Goal: Communication & Community: Participate in discussion

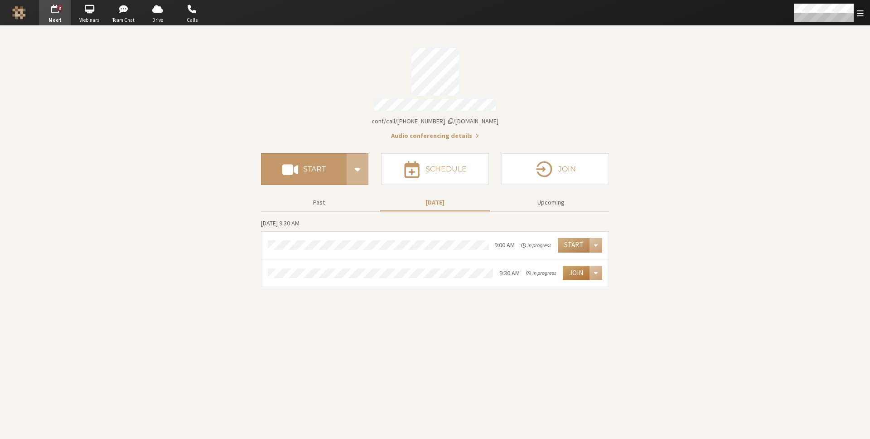
click at [573, 269] on button "Join" at bounding box center [576, 273] width 27 height 15
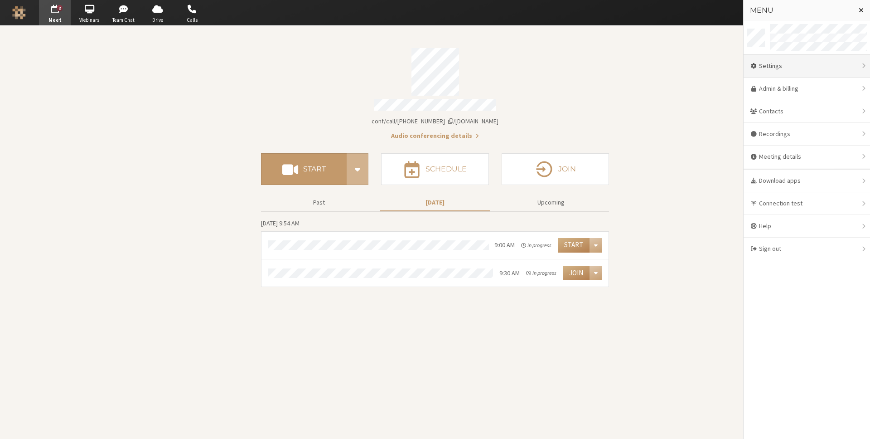
click at [801, 72] on div "Settings" at bounding box center [807, 66] width 126 height 23
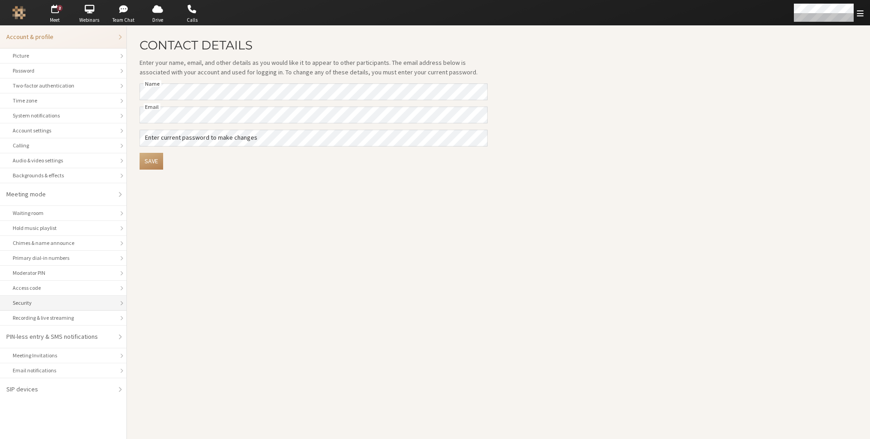
click at [81, 302] on div "Security" at bounding box center [63, 303] width 101 height 8
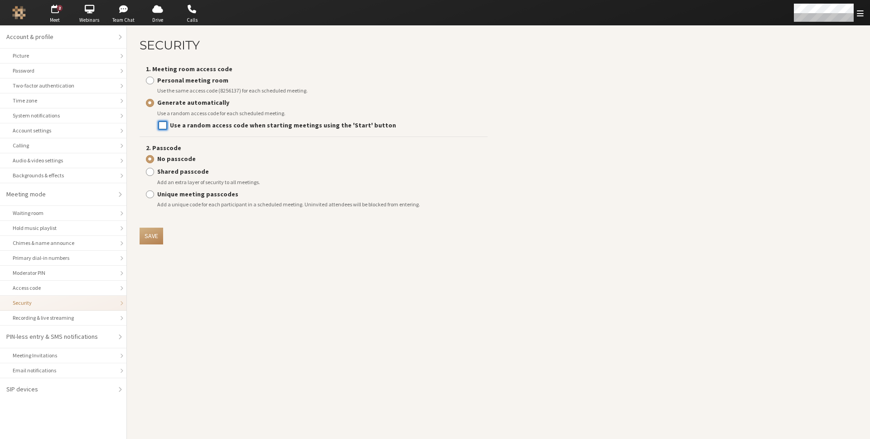
click at [165, 125] on input "Use a random access code when starting meetings using the 'Start' button" at bounding box center [163, 125] width 8 height 9
checkbox input "true"
click at [158, 236] on button "Save" at bounding box center [152, 236] width 24 height 17
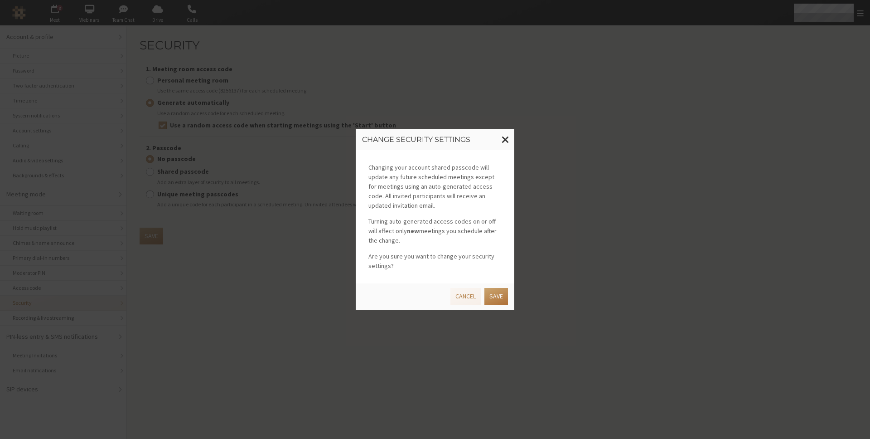
click at [492, 296] on button "Save" at bounding box center [497, 296] width 24 height 17
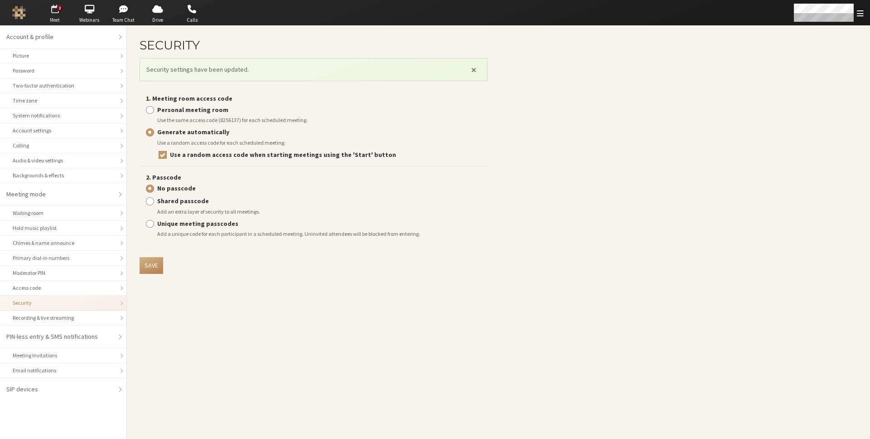
click at [56, 8] on span "button" at bounding box center [55, 9] width 32 height 15
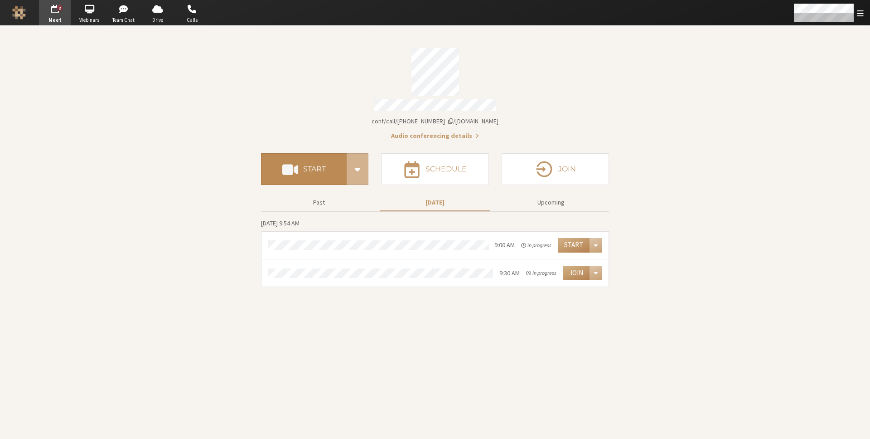
click at [298, 168] on span at bounding box center [290, 169] width 16 height 16
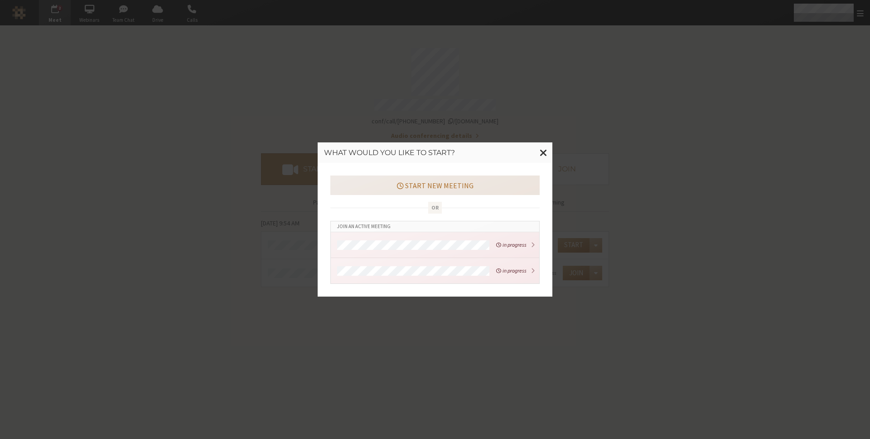
click at [421, 184] on button "Start new meeting" at bounding box center [434, 184] width 209 height 19
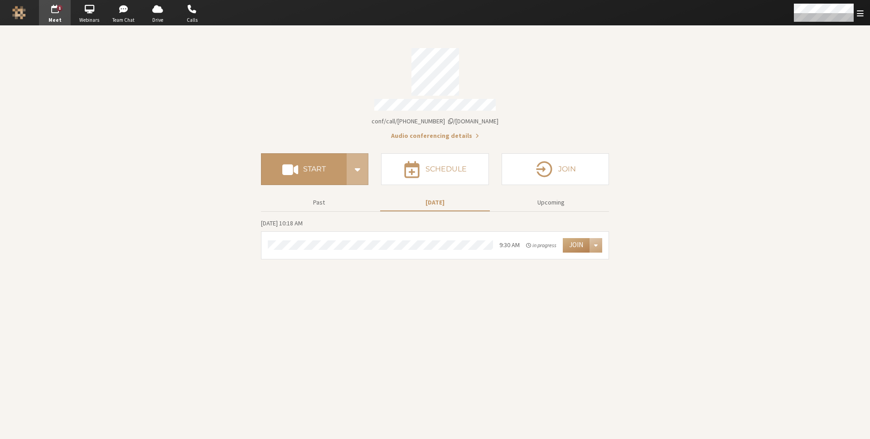
click at [674, 98] on section "Meeting link iotum.callbridge.rocks/conf/call/8256137 Audio conferencing detail…" at bounding box center [435, 232] width 870 height 413
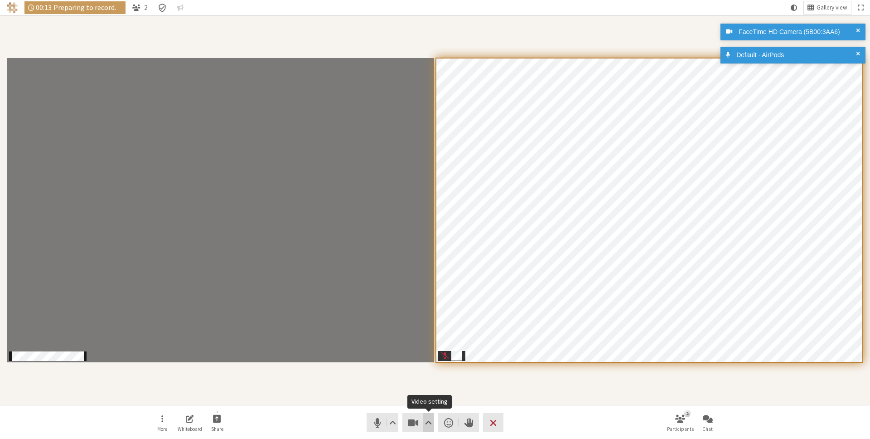
click at [425, 419] on span "Video setting" at bounding box center [428, 422] width 7 height 13
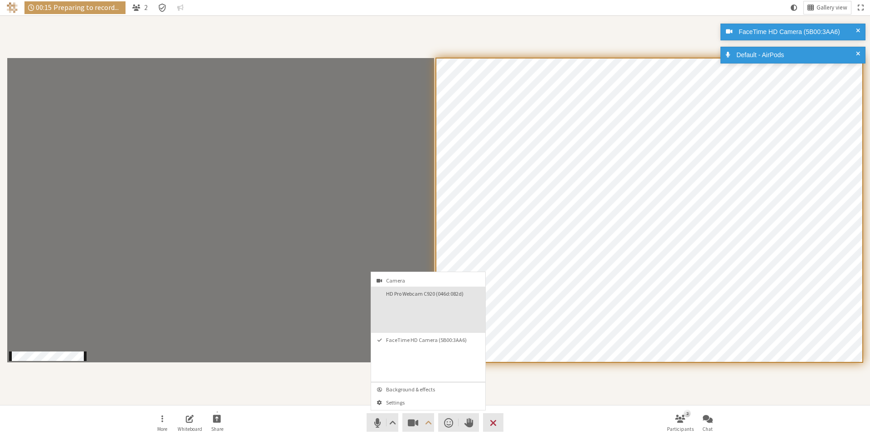
click at [426, 322] on button "HD Pro Webcam C920 (046d:082d)" at bounding box center [428, 309] width 114 height 46
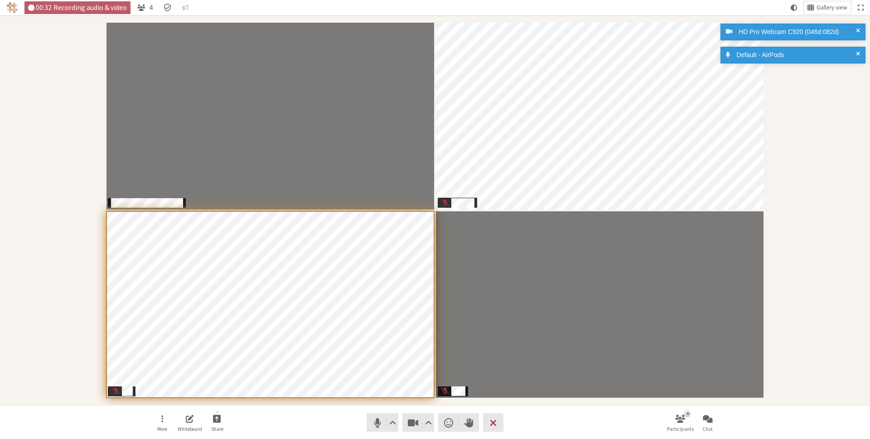
click at [803, 152] on div "Participants" at bounding box center [435, 210] width 858 height 377
click at [858, 50] on span at bounding box center [858, 55] width 4 height 10
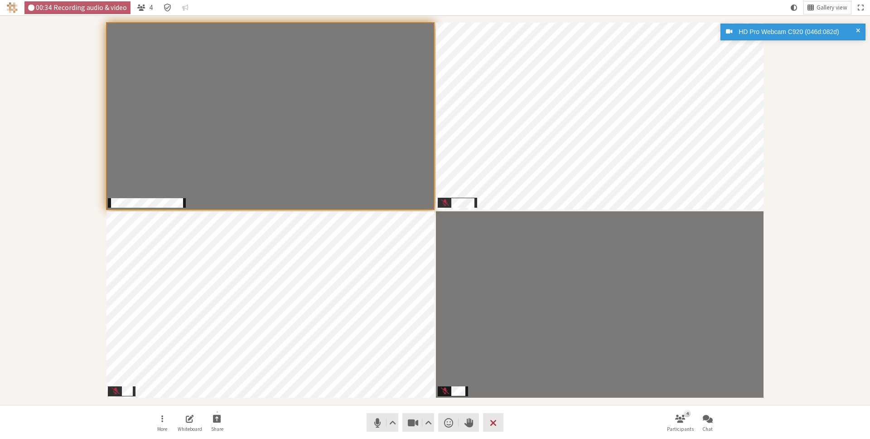
click at [858, 29] on span at bounding box center [858, 32] width 4 height 10
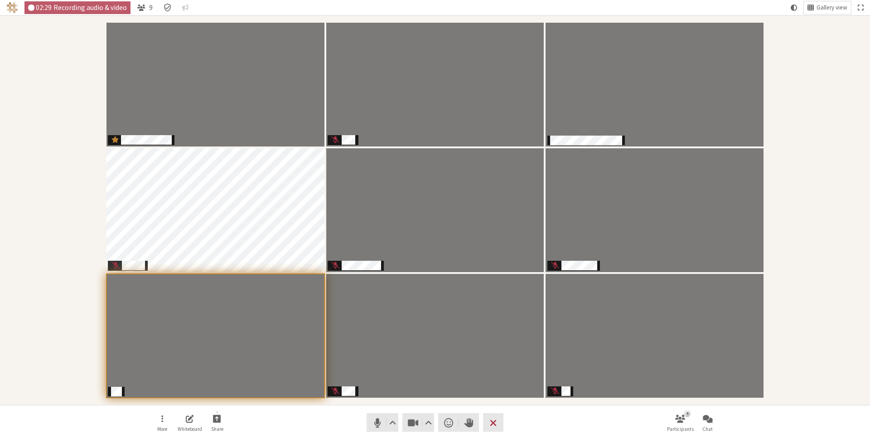
click at [790, 105] on div "Participants" at bounding box center [435, 210] width 858 height 377
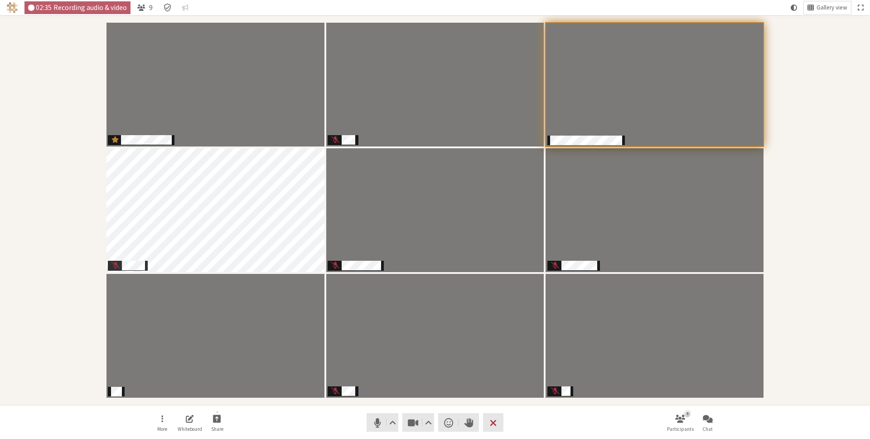
click at [825, 183] on div "Participants" at bounding box center [435, 210] width 858 height 377
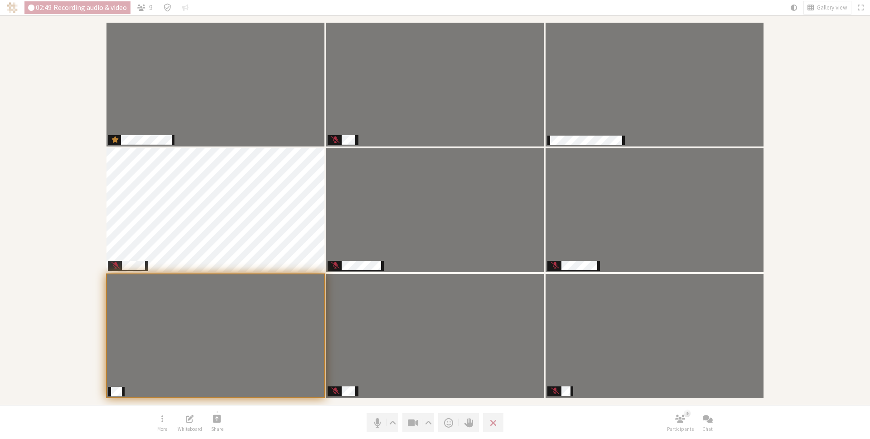
click at [822, 175] on div "Participants" at bounding box center [435, 210] width 858 height 377
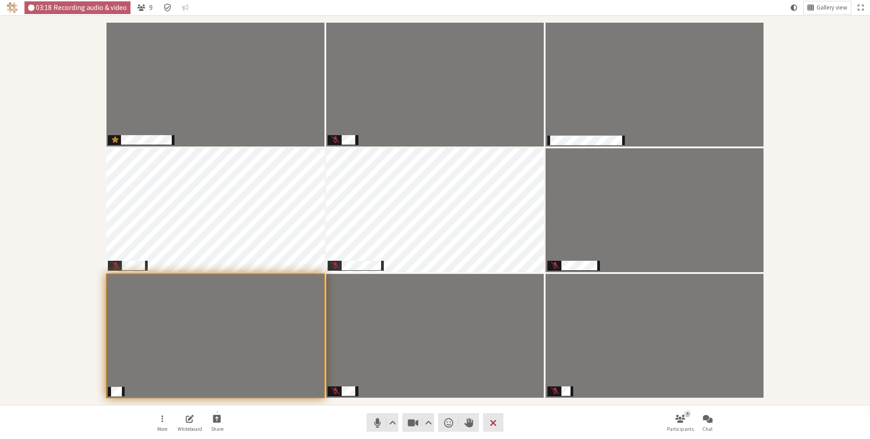
click at [807, 47] on div "Participants" at bounding box center [435, 210] width 858 height 377
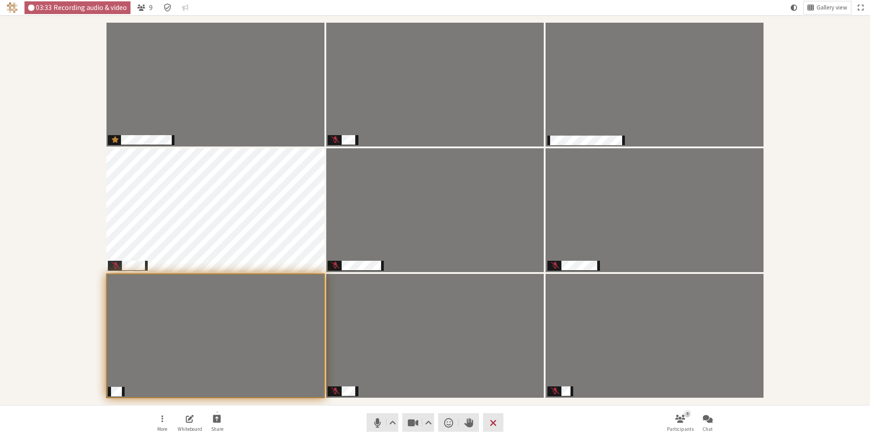
click at [836, 78] on div "Participants" at bounding box center [435, 210] width 858 height 377
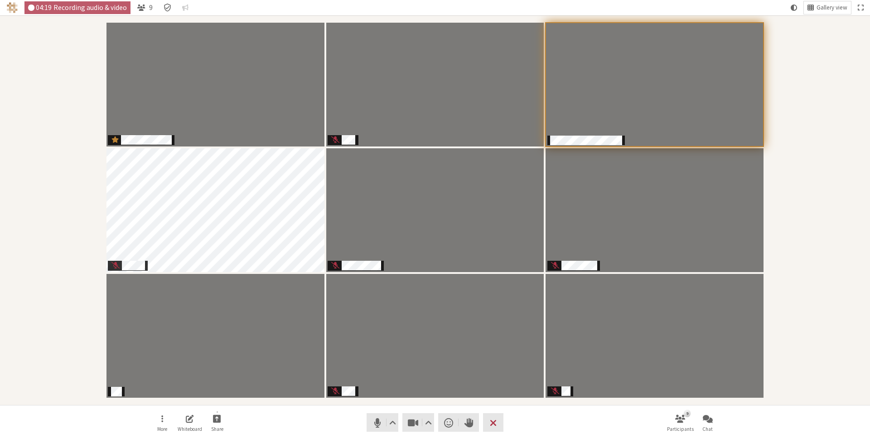
click at [803, 101] on div "Participants" at bounding box center [435, 210] width 858 height 377
click at [788, 66] on div "Participants" at bounding box center [435, 210] width 858 height 377
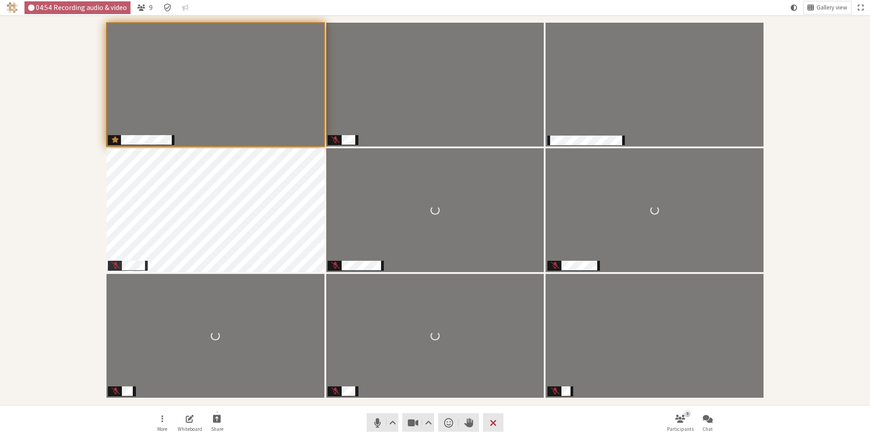
click at [800, 97] on div "Participants" at bounding box center [435, 210] width 858 height 377
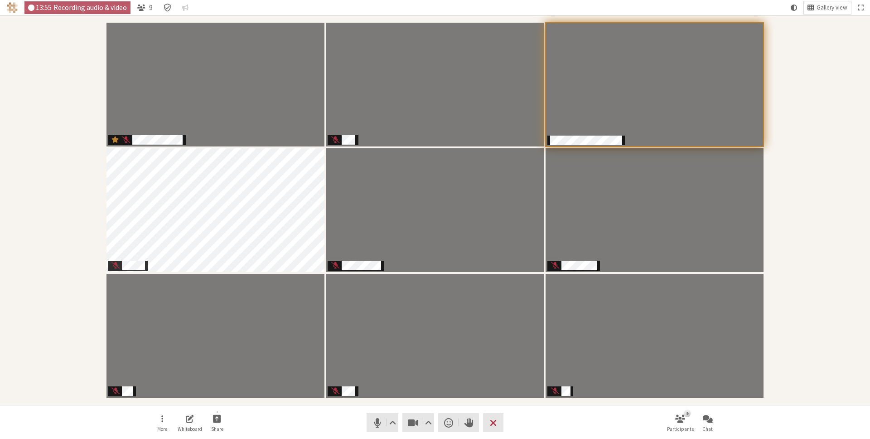
click at [782, 288] on div "Participants" at bounding box center [435, 210] width 858 height 377
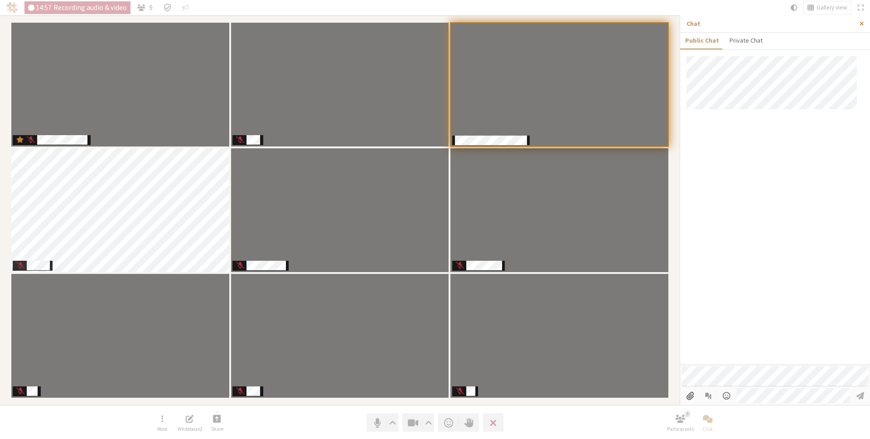
click at [861, 24] on span "Close sidebar" at bounding box center [862, 23] width 4 height 7
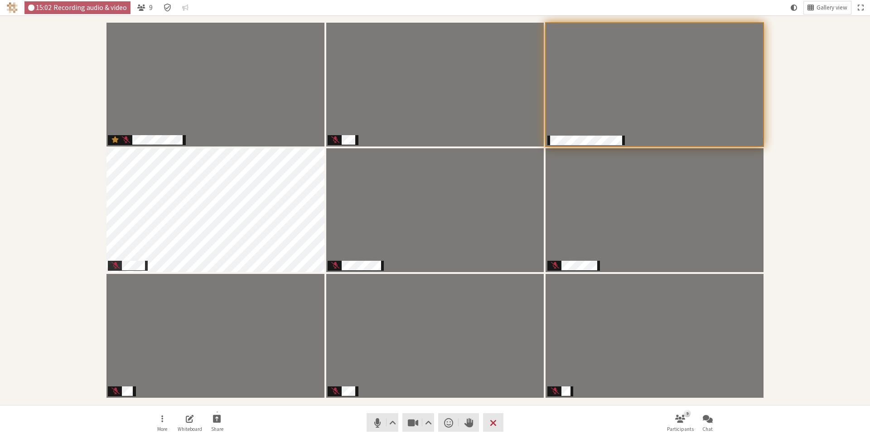
click at [799, 64] on div "Participants" at bounding box center [435, 210] width 858 height 377
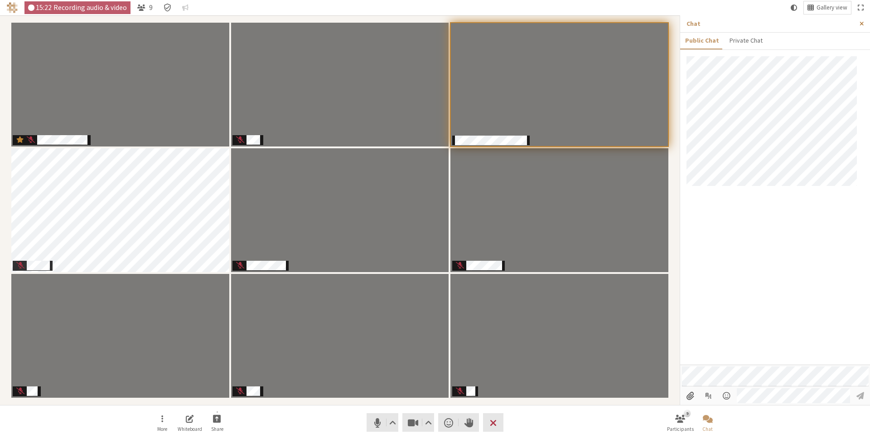
click at [862, 23] on span "Close sidebar" at bounding box center [862, 23] width 4 height 7
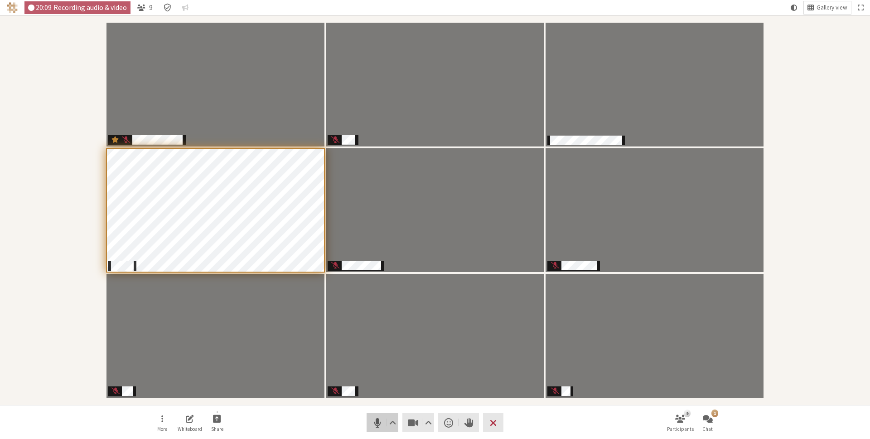
click at [379, 418] on span "Mute (⌘+Shift+A)" at bounding box center [377, 422] width 13 height 13
click at [709, 418] on span "Open chat" at bounding box center [708, 418] width 10 height 10
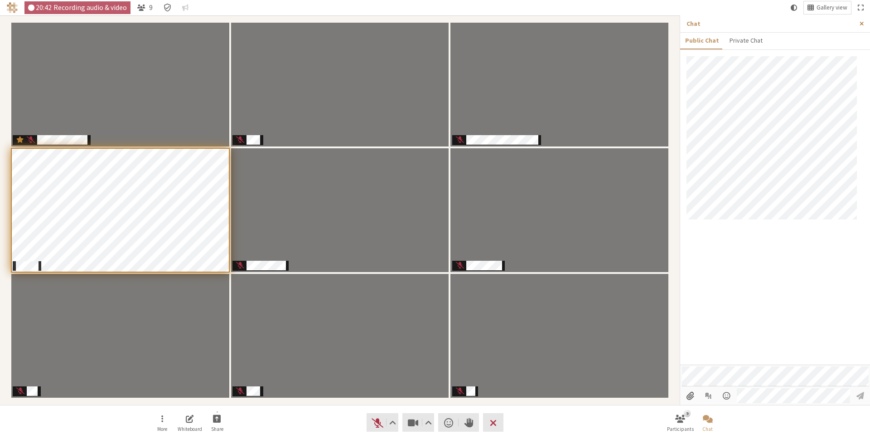
click at [860, 22] on span "Close sidebar" at bounding box center [862, 23] width 4 height 7
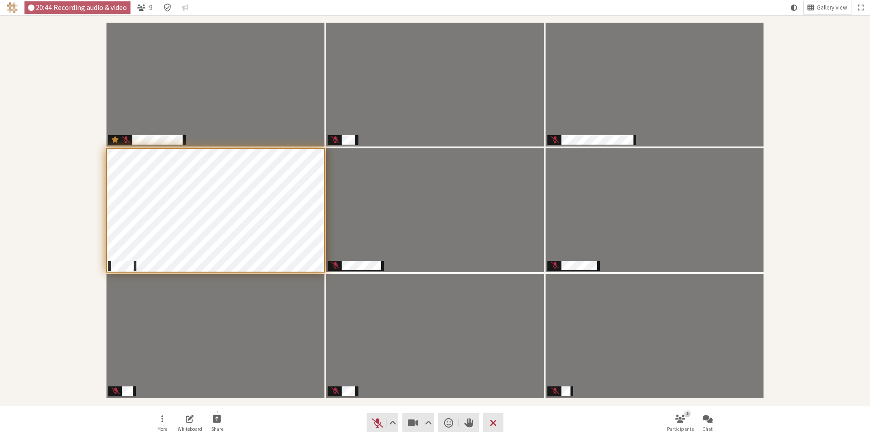
click at [824, 139] on div "Participants" at bounding box center [435, 210] width 858 height 377
click at [370, 422] on button "Audio" at bounding box center [383, 422] width 32 height 19
click at [544, 428] on nav "More Whiteboard Share Audio Video Send a reaction Raise hand Leave 9 Participan…" at bounding box center [435, 422] width 571 height 34
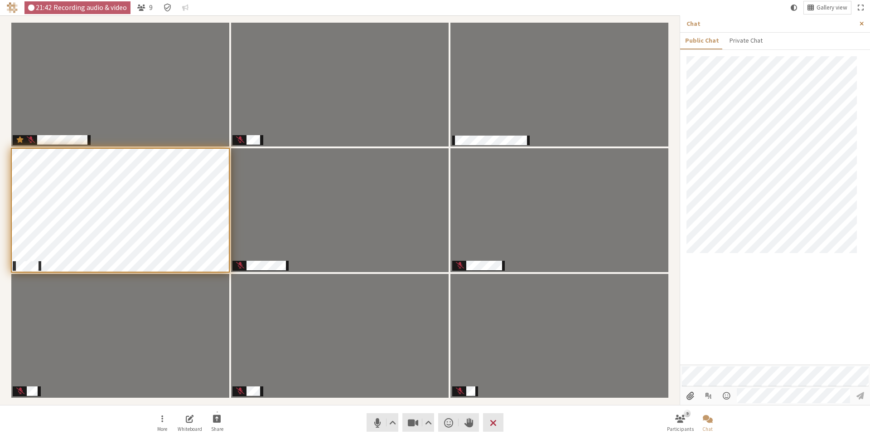
click at [860, 21] on span "Close sidebar" at bounding box center [862, 23] width 4 height 7
click at [863, 24] on span "Close sidebar" at bounding box center [862, 23] width 4 height 7
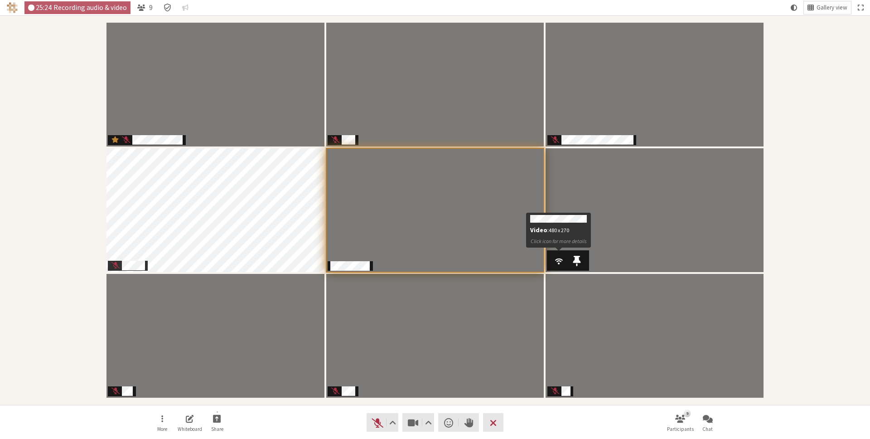
click at [557, 261] on span "Participants" at bounding box center [559, 260] width 10 height 12
click at [806, 155] on div "Participants" at bounding box center [435, 210] width 858 height 377
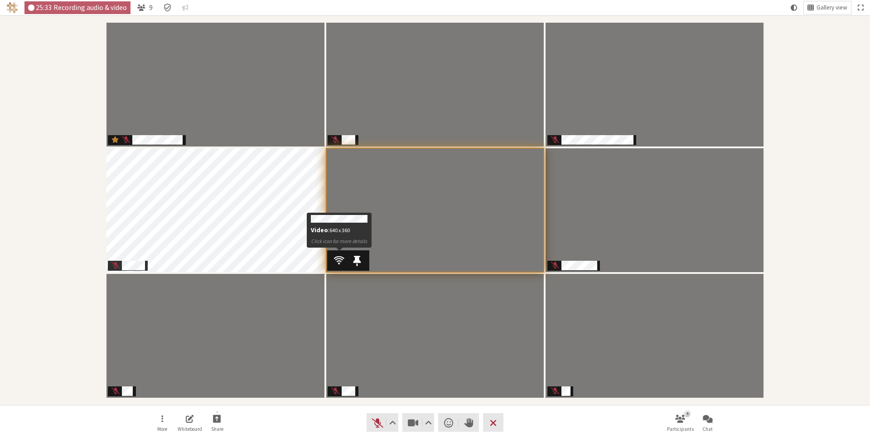
click at [339, 258] on span "Participants" at bounding box center [339, 260] width 10 height 12
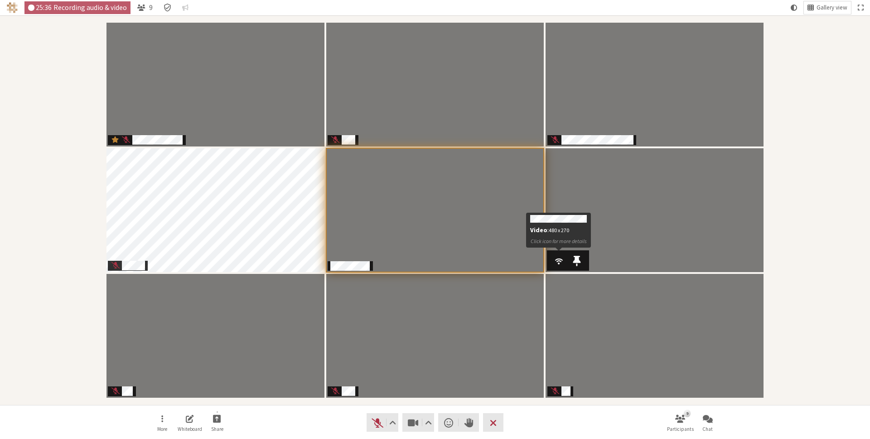
click at [556, 261] on span "Participants" at bounding box center [559, 260] width 10 height 12
click at [336, 412] on nav "More Whiteboard Share Audio Video Send a reaction Raise hand Leave 9 Participan…" at bounding box center [435, 422] width 571 height 34
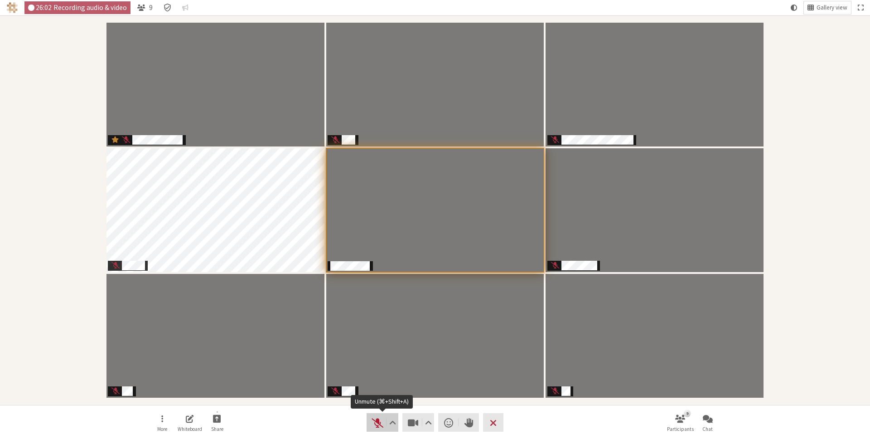
click at [372, 418] on span "Unmute (⌘+Shift+A)" at bounding box center [377, 422] width 13 height 13
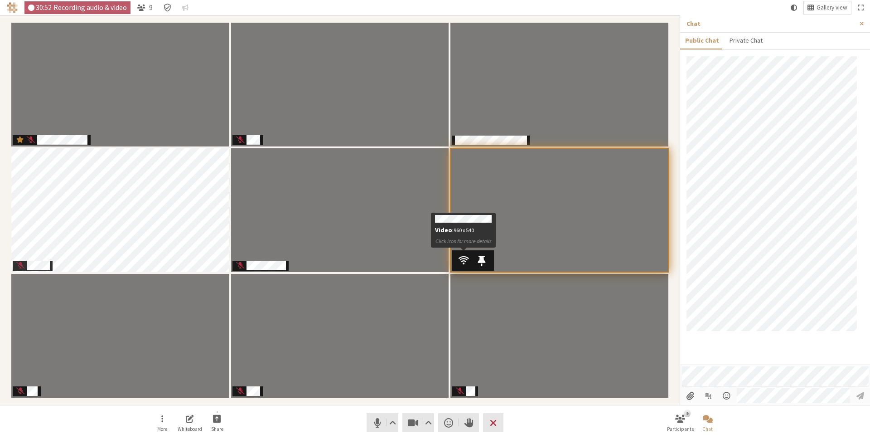
click at [461, 260] on span "Participants" at bounding box center [464, 260] width 10 height 12
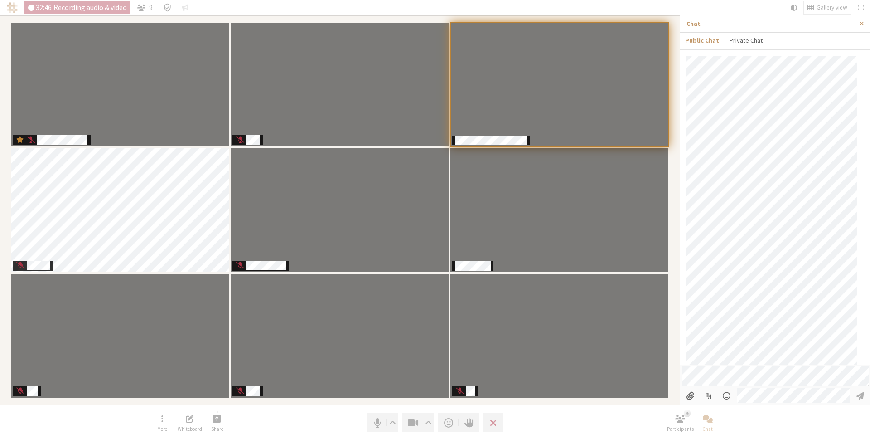
scroll to position [104, 0]
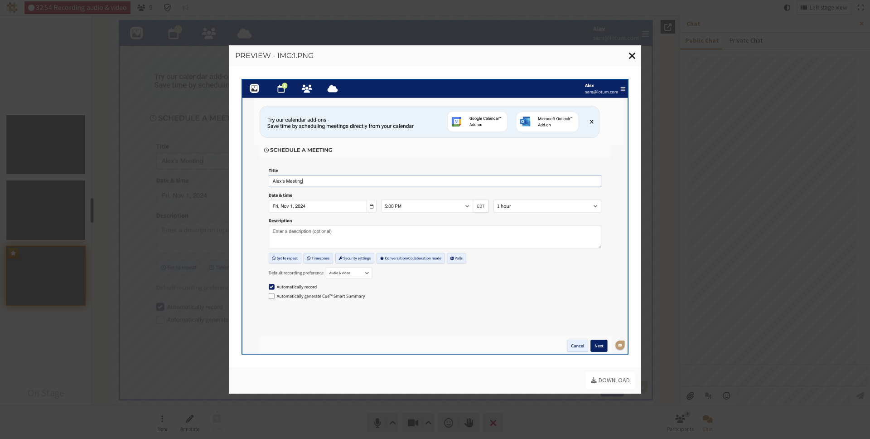
click at [630, 55] on span "Close modal" at bounding box center [633, 55] width 8 height 11
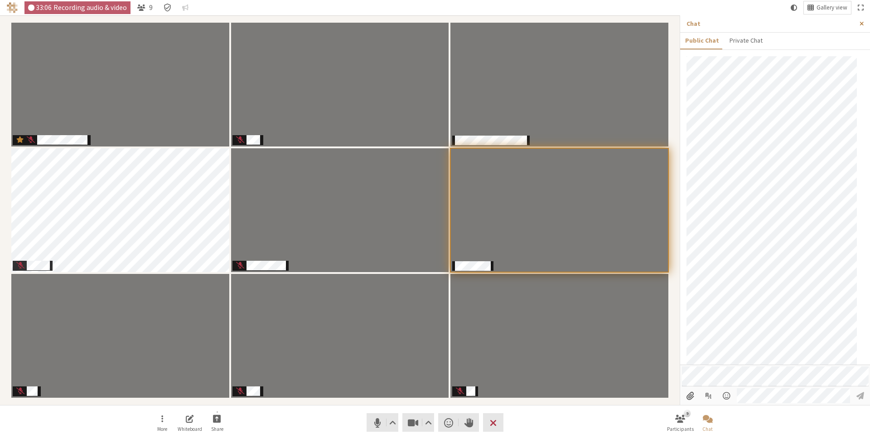
click at [863, 24] on span "Close sidebar" at bounding box center [862, 23] width 4 height 7
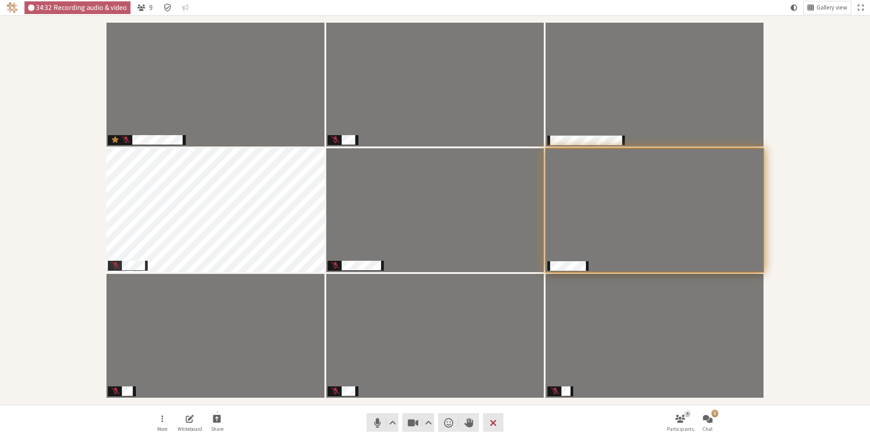
click at [828, 135] on div "Participants" at bounding box center [435, 210] width 858 height 377
click at [314, 422] on nav "More Whiteboard Share Audio Video Send a reaction Raise hand Leave 9 Participan…" at bounding box center [435, 422] width 571 height 34
click at [323, 417] on nav "More Whiteboard Share Audio Video Send a reaction Raise hand Leave 9 Participan…" at bounding box center [435, 422] width 571 height 34
click at [328, 417] on nav "More Whiteboard Share Audio Video Send a reaction Raise hand Leave 9 Participan…" at bounding box center [435, 422] width 571 height 34
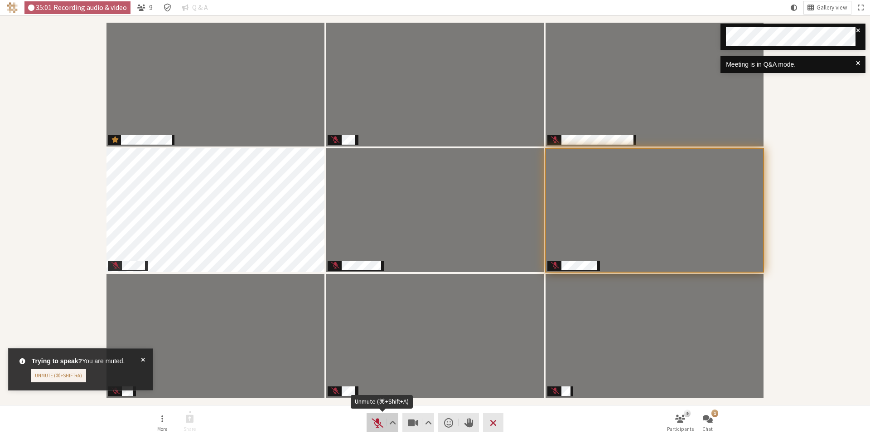
click at [382, 424] on span "Unmute (⌘+Shift+A)" at bounding box center [377, 422] width 13 height 13
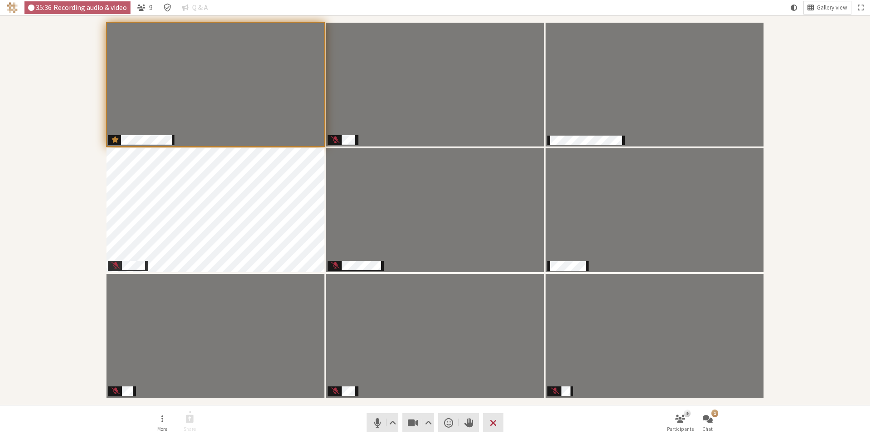
click at [352, 419] on nav "More Share Audio Video Send a reaction Raise hand Leave 9 Participants 1 Chat" at bounding box center [435, 422] width 571 height 34
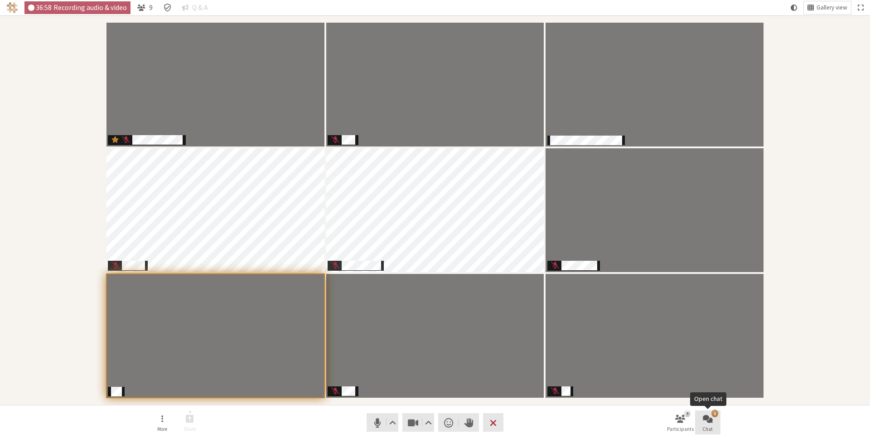
click at [712, 424] on button "1 Chat" at bounding box center [707, 422] width 25 height 24
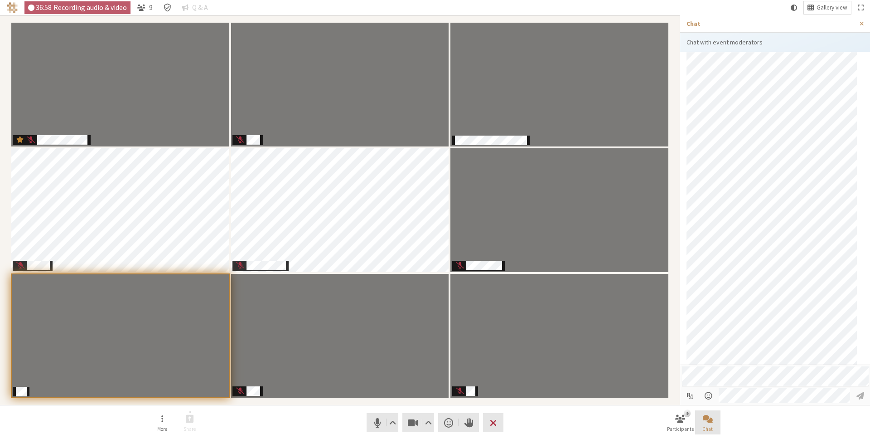
scroll to position [133, 0]
click at [711, 423] on span "Close chat" at bounding box center [708, 418] width 10 height 10
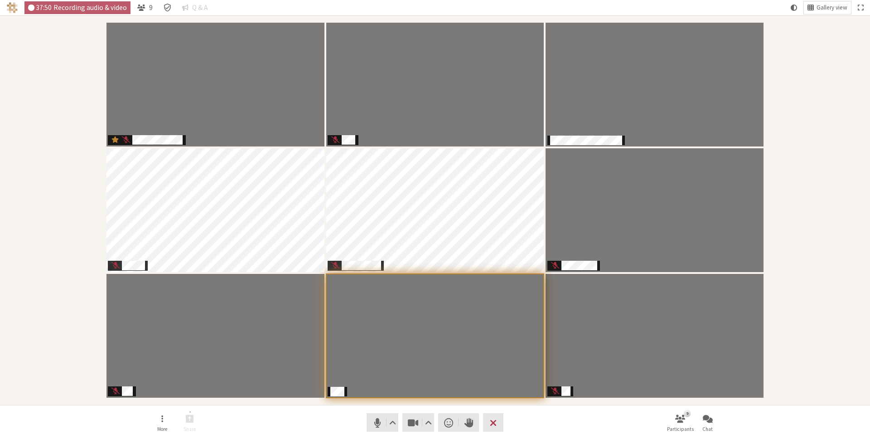
click at [351, 418] on nav "More Share Audio Video Send a reaction Raise hand Leave 9 Participants Chat" at bounding box center [435, 422] width 571 height 34
click at [359, 415] on nav "More Share Audio Video Send a reaction Raise hand Leave 9 Participants Chat" at bounding box center [435, 422] width 571 height 34
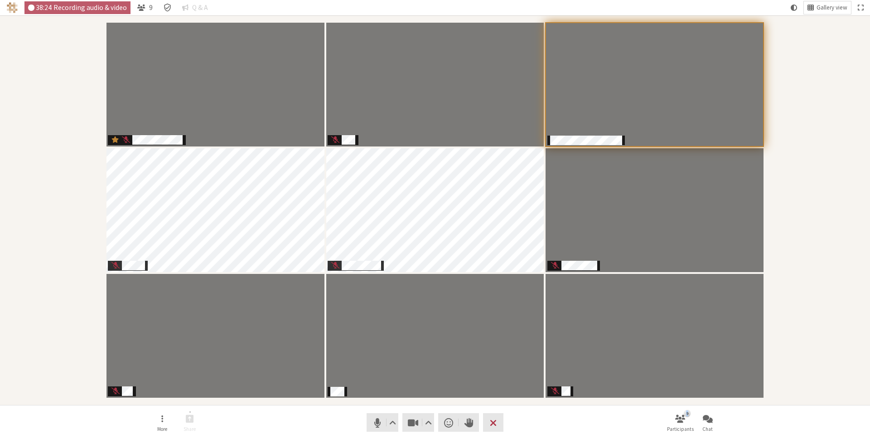
click at [359, 415] on nav "More Share Audio Video Send a reaction Raise hand Leave 9 Participants Chat" at bounding box center [435, 422] width 571 height 34
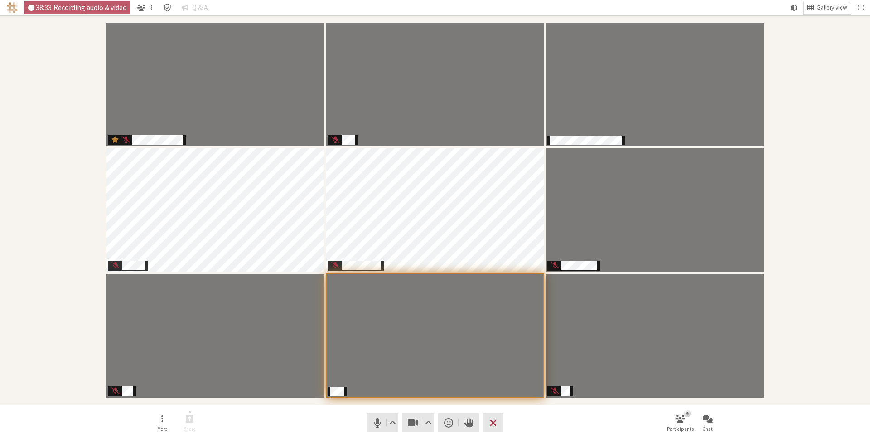
click at [361, 414] on nav "More Share Audio Video Send a reaction Raise hand Leave 9 Participants Chat" at bounding box center [435, 422] width 571 height 34
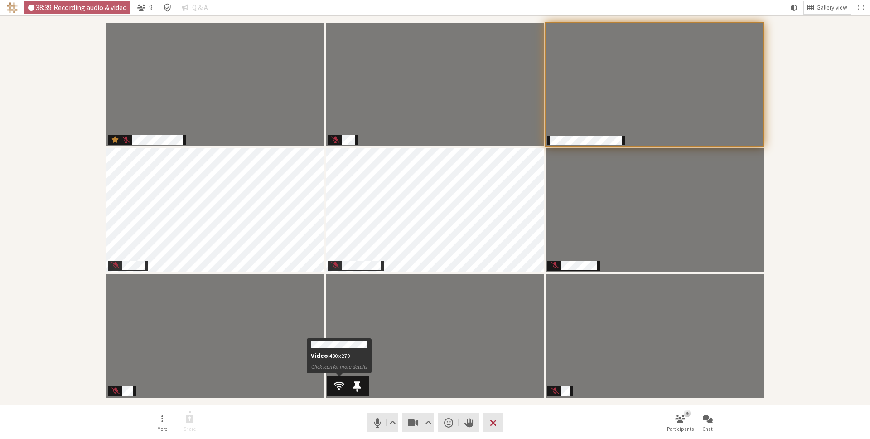
click at [339, 386] on span "Participants" at bounding box center [339, 386] width 10 height 12
click at [329, 413] on nav "More Share Audio Video Send a reaction Raise hand Leave 9 Participants Chat" at bounding box center [435, 422] width 571 height 34
click at [577, 412] on nav "More Share Audio Video Send a reaction Raise hand Leave 9 Participants Chat" at bounding box center [435, 422] width 571 height 34
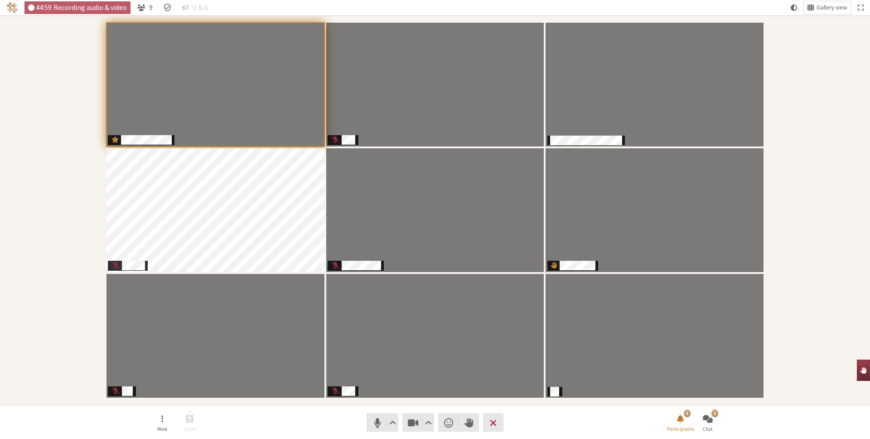
click at [814, 191] on div "Participants" at bounding box center [435, 210] width 858 height 377
click at [715, 416] on div "1" at bounding box center [715, 412] width 7 height 7
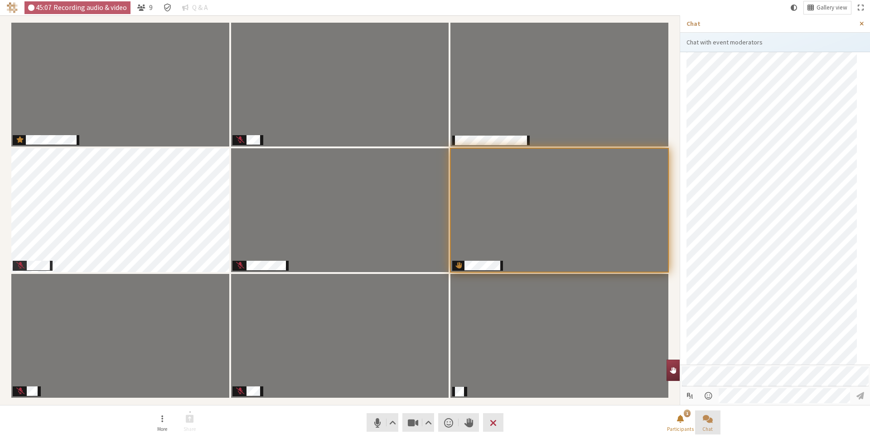
click at [860, 20] on span "Close sidebar" at bounding box center [862, 23] width 4 height 7
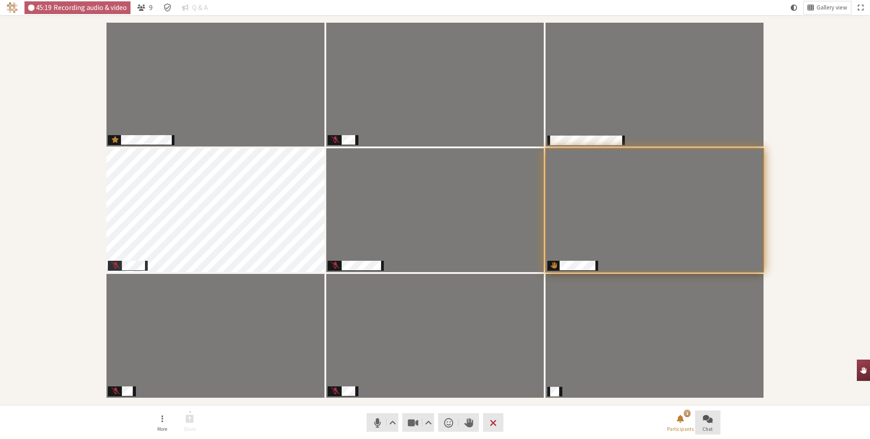
click at [602, 423] on nav "More Share Audio Video Send a reaction Raise hand Leave 1 Participants Chat" at bounding box center [435, 422] width 571 height 34
click at [336, 137] on span "Participants" at bounding box center [339, 135] width 10 height 12
click at [790, 52] on div "Participants" at bounding box center [435, 210] width 858 height 377
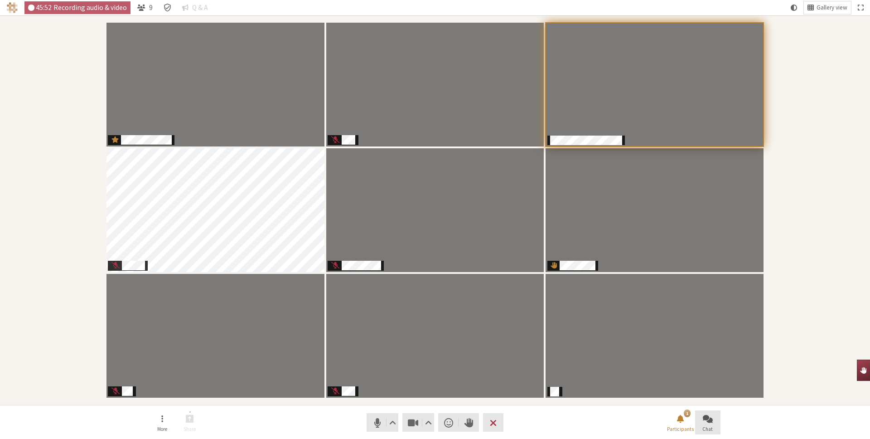
click at [708, 423] on span "Open chat" at bounding box center [708, 418] width 10 height 10
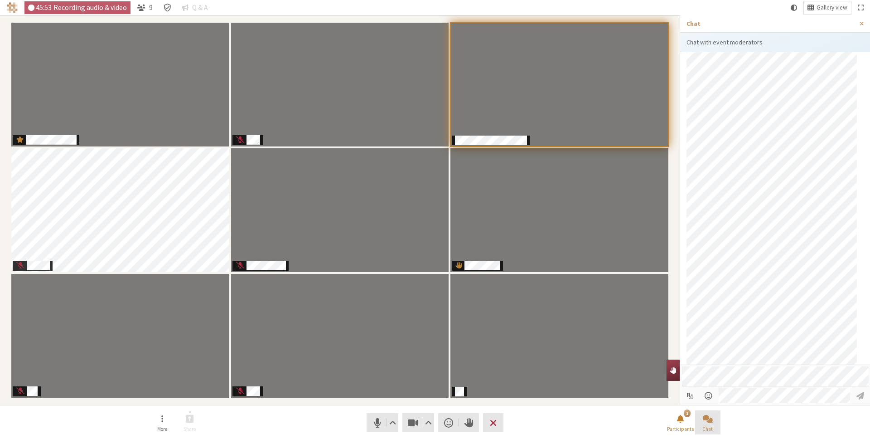
click at [708, 423] on span "Close chat" at bounding box center [708, 418] width 10 height 10
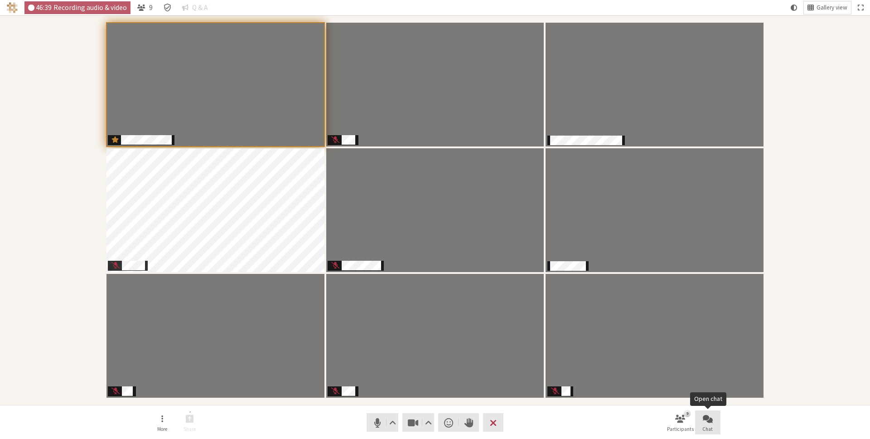
click at [711, 412] on button "Chat" at bounding box center [707, 422] width 25 height 24
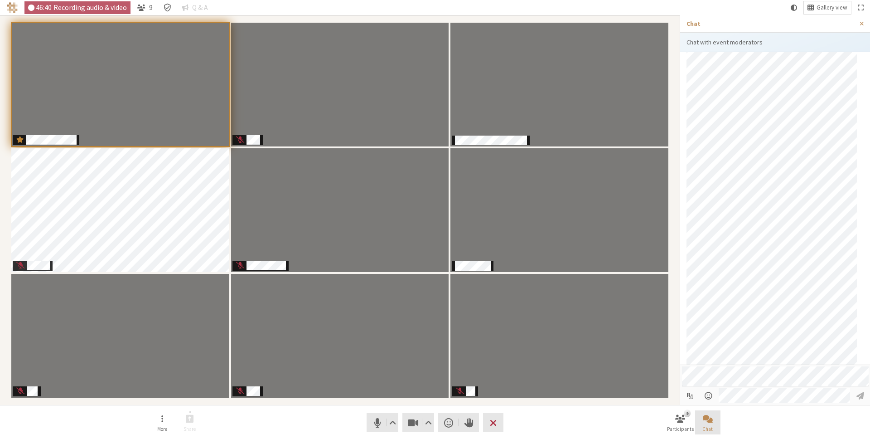
click at [711, 412] on button "Chat" at bounding box center [707, 422] width 25 height 24
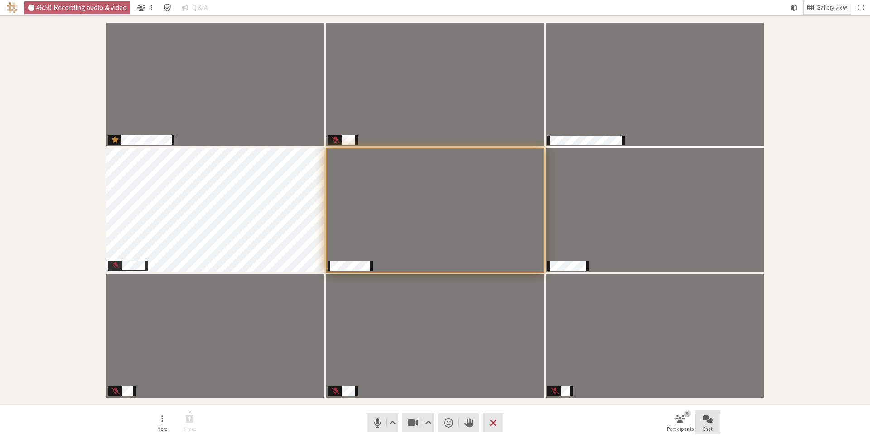
click at [705, 424] on button "Chat" at bounding box center [707, 422] width 25 height 24
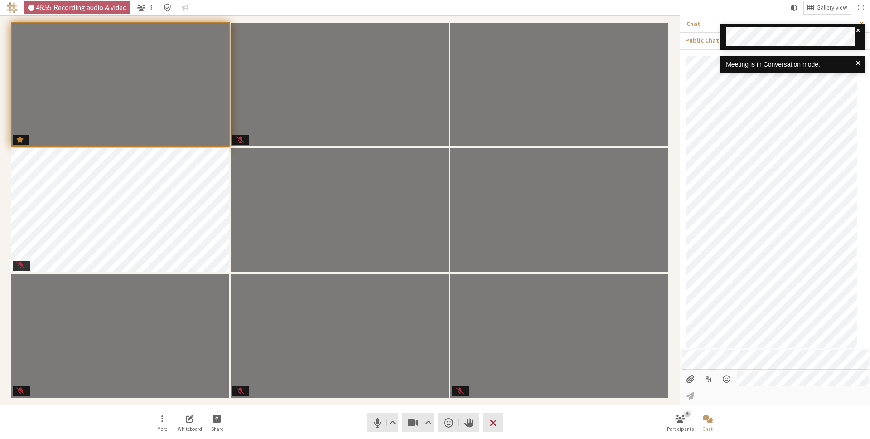
scroll to position [137, 0]
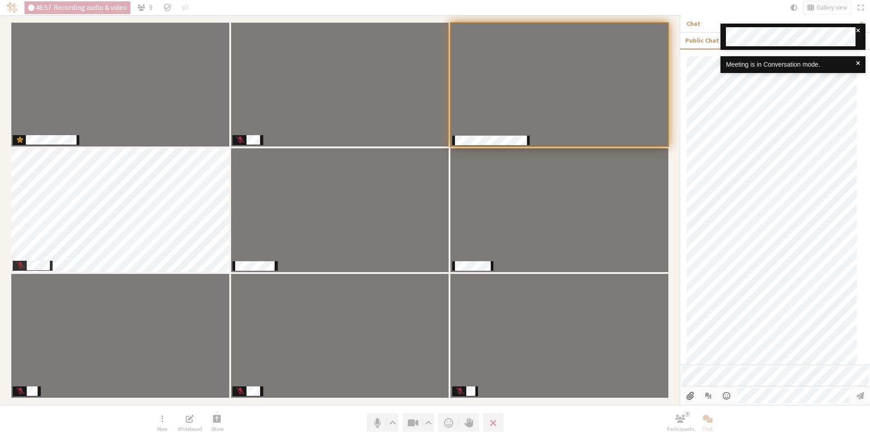
click at [862, 28] on div at bounding box center [793, 37] width 145 height 26
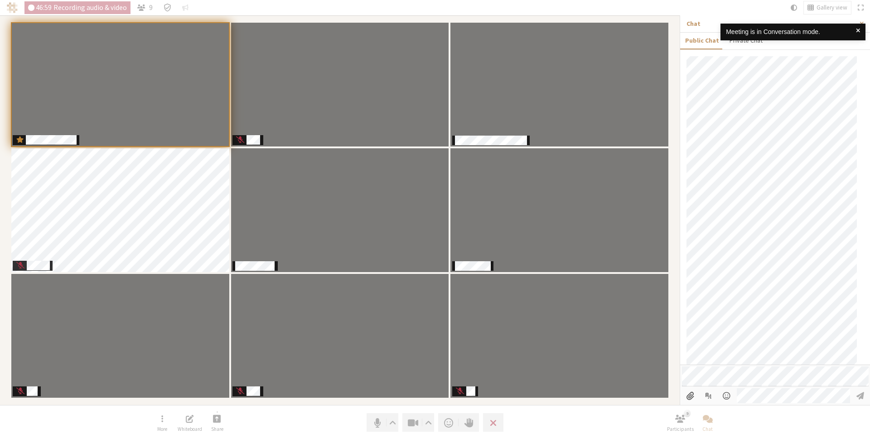
click at [858, 29] on span at bounding box center [858, 32] width 4 height 10
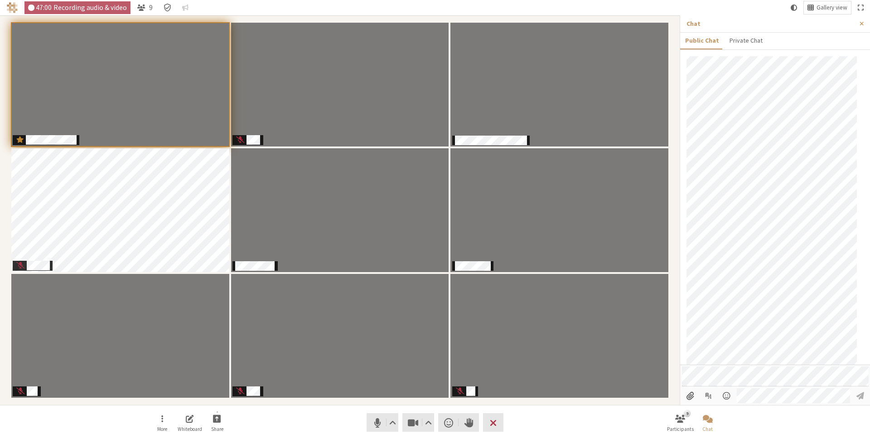
scroll to position [171, 0]
click at [863, 25] on span "Close sidebar" at bounding box center [862, 23] width 4 height 7
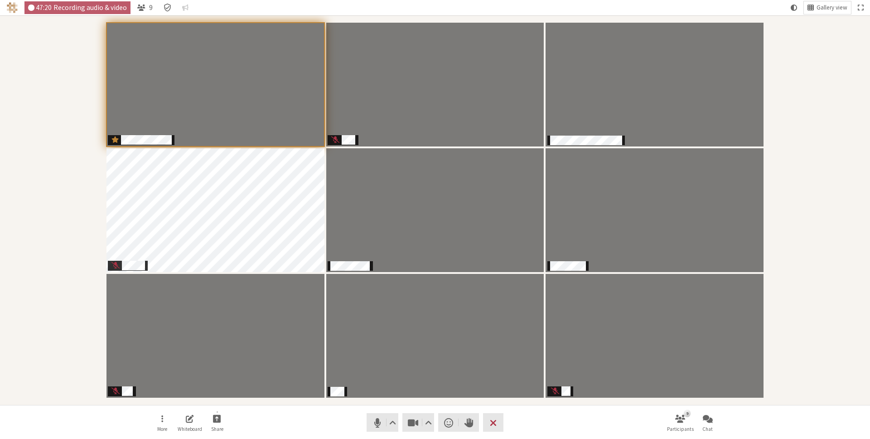
click at [808, 31] on div "Participants" at bounding box center [435, 210] width 858 height 377
click at [334, 387] on span "Participants" at bounding box center [339, 386] width 10 height 12
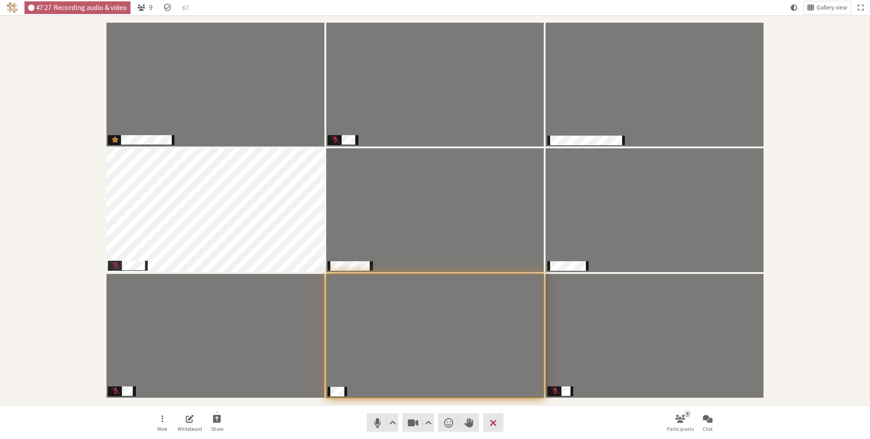
click at [325, 406] on nav "More Whiteboard Share Audio Video Send a reaction Raise hand Leave 9 Participan…" at bounding box center [435, 422] width 571 height 34
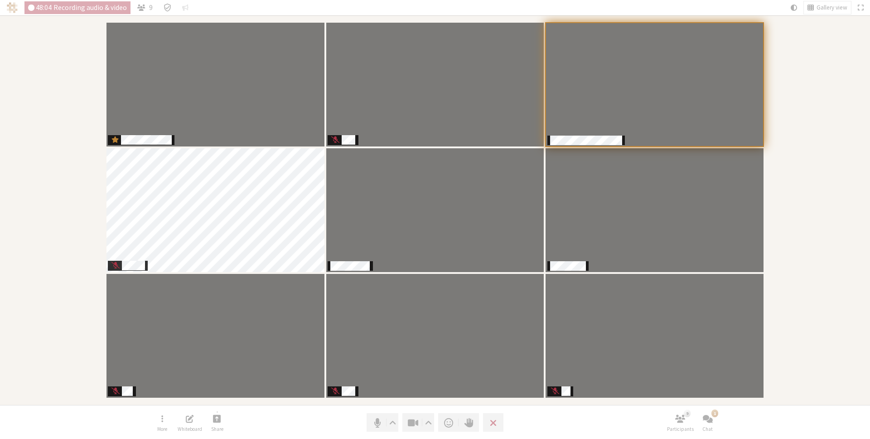
click at [850, 160] on div "Participants" at bounding box center [435, 210] width 858 height 377
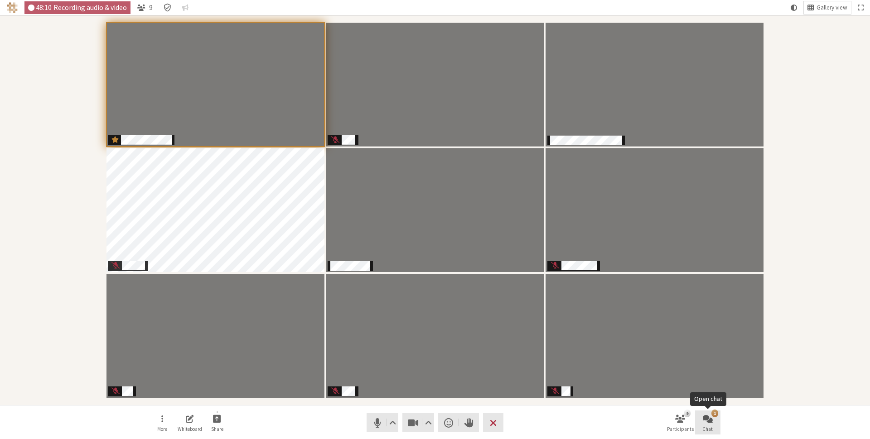
click at [704, 422] on span "Open chat" at bounding box center [708, 418] width 10 height 10
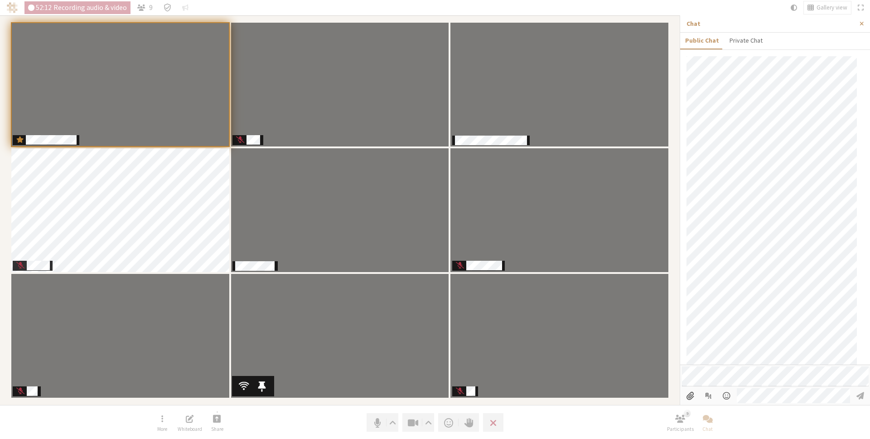
scroll to position [350, 0]
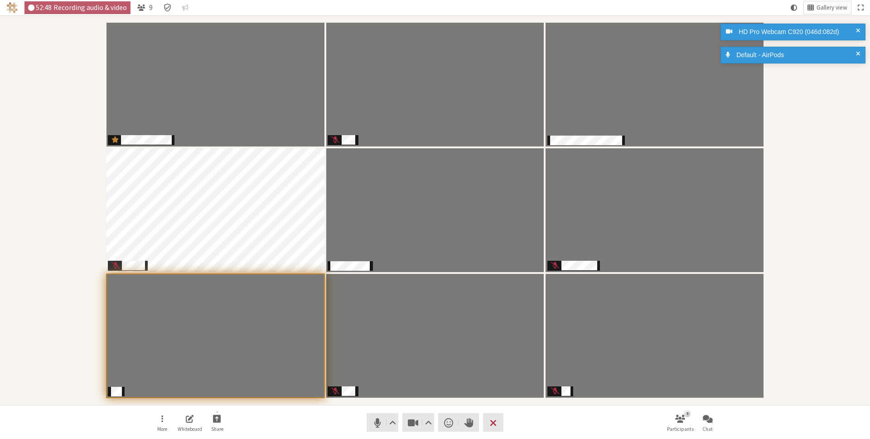
click at [856, 52] on span at bounding box center [858, 55] width 4 height 10
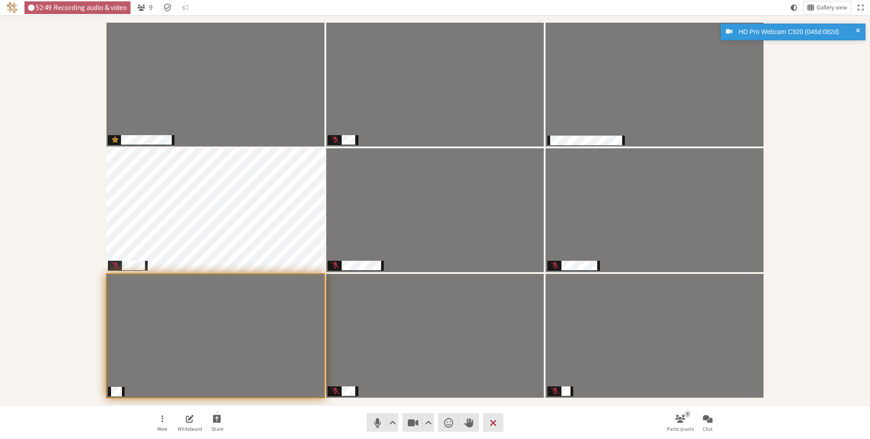
click at [857, 29] on span at bounding box center [858, 32] width 4 height 10
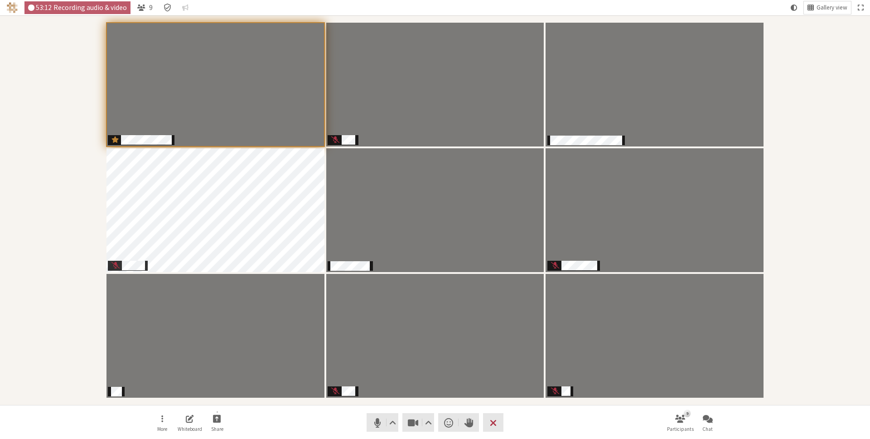
click at [59, 177] on div "Participants" at bounding box center [435, 210] width 858 height 377
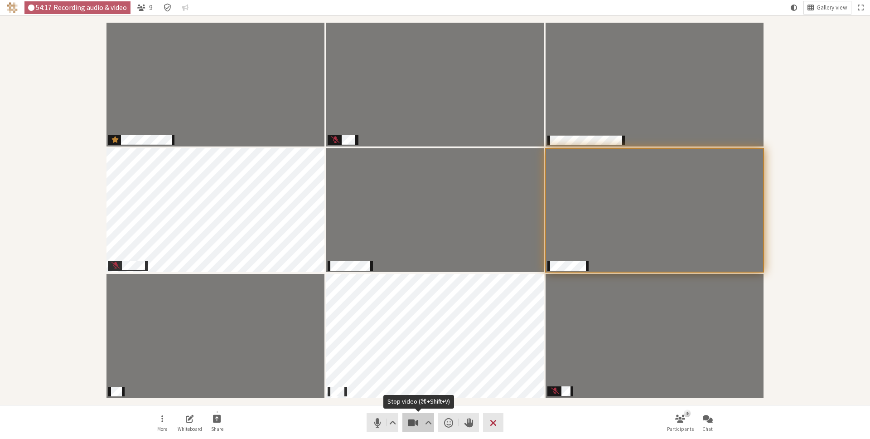
click at [408, 424] on span "Stop video (⌘+Shift+V)" at bounding box center [413, 422] width 13 height 13
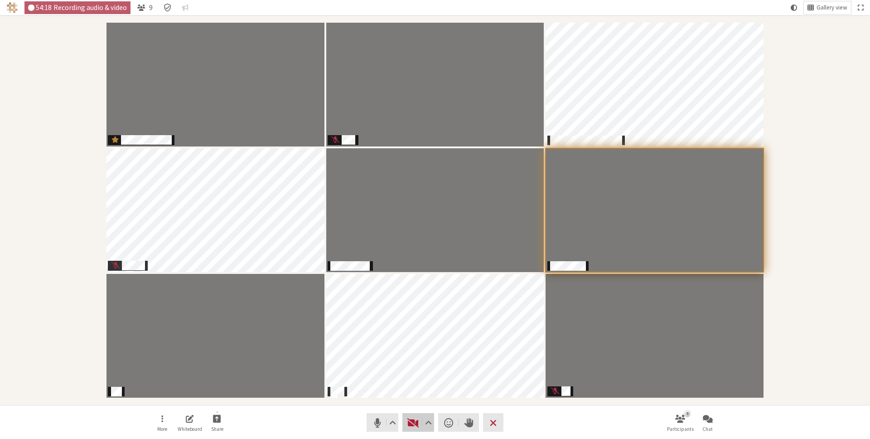
click at [408, 424] on span "Start video (⌘+Shift+V)" at bounding box center [413, 422] width 13 height 13
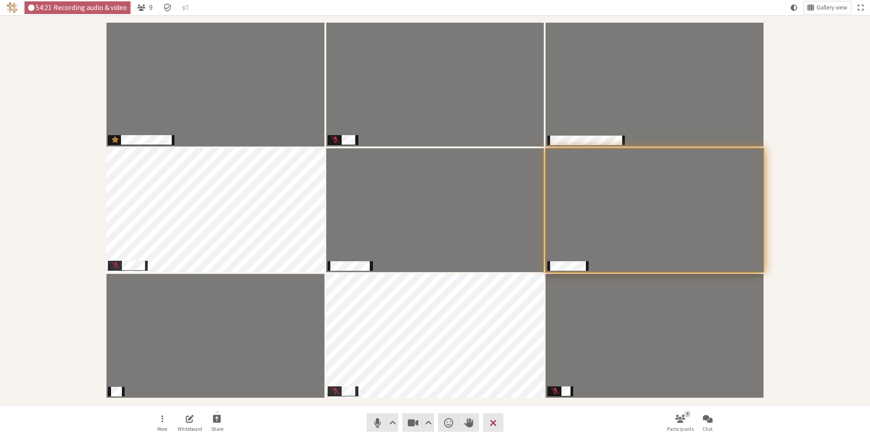
click at [796, 215] on div "Participants" at bounding box center [435, 210] width 858 height 377
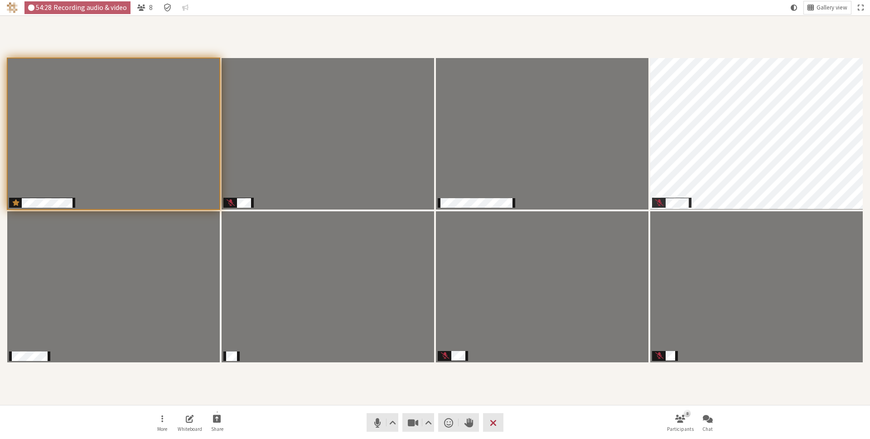
click at [524, 374] on div "Participants" at bounding box center [435, 210] width 858 height 377
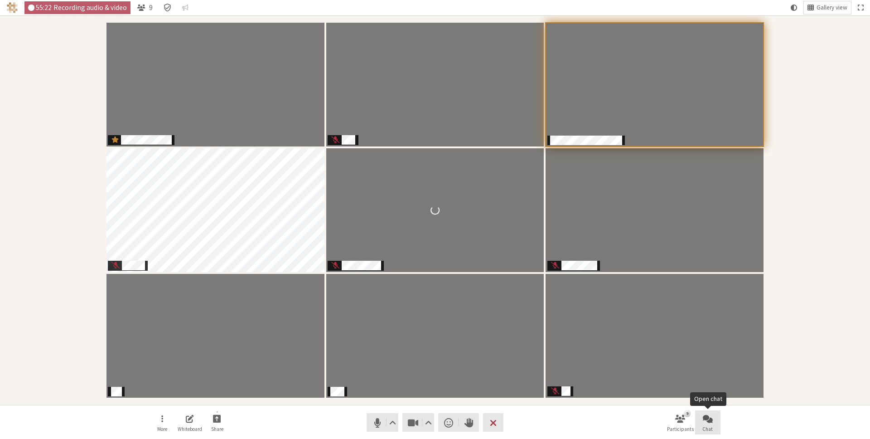
click at [713, 422] on button "Chat" at bounding box center [707, 422] width 25 height 24
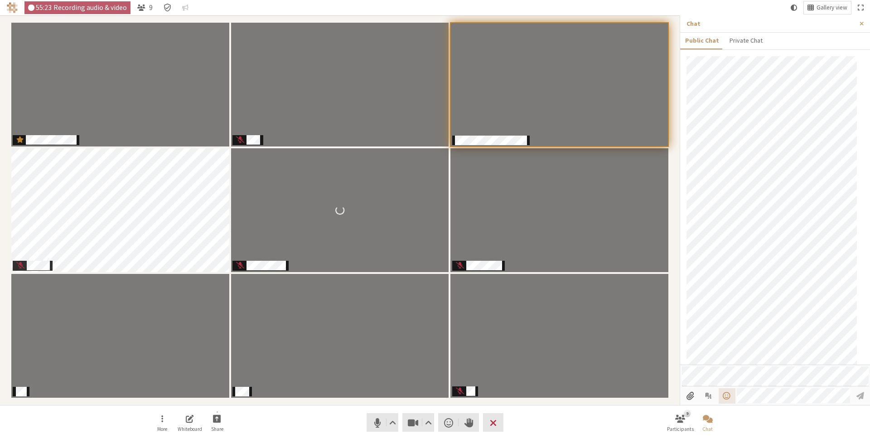
scroll to position [350, 0]
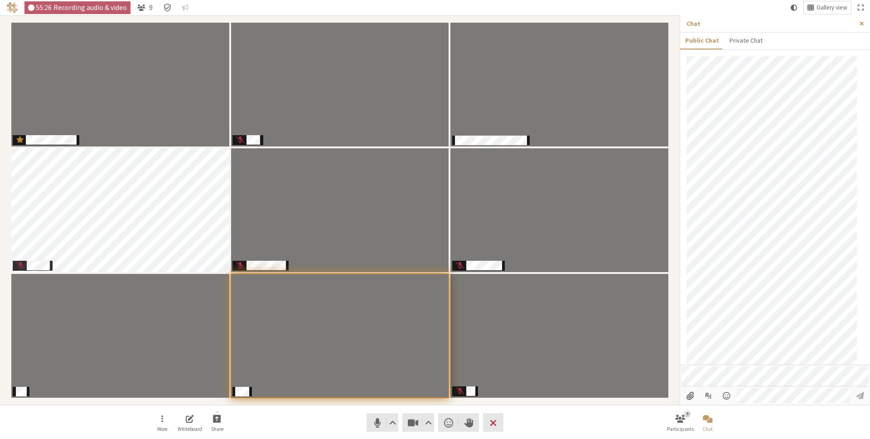
click at [866, 23] on button "Close sidebar" at bounding box center [862, 23] width 17 height 17
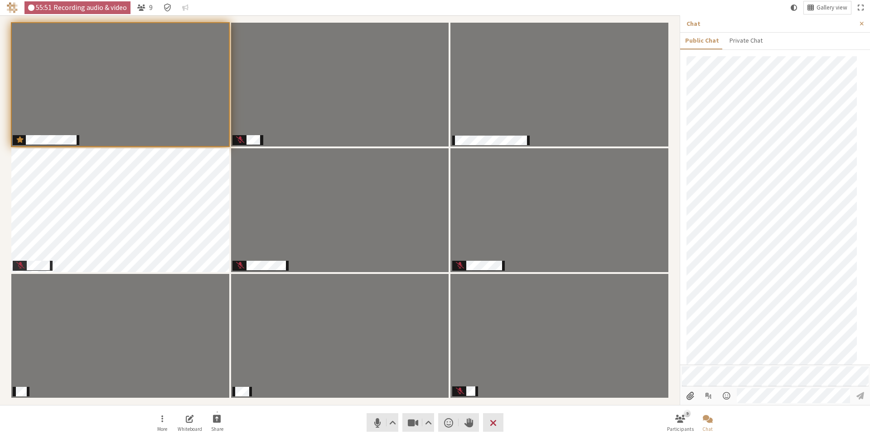
scroll to position [391, 0]
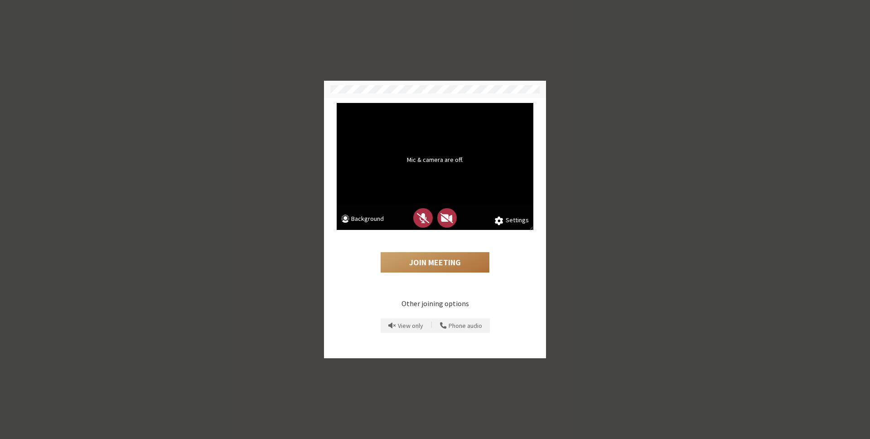
click at [432, 260] on button "Join Meeting" at bounding box center [435, 262] width 109 height 21
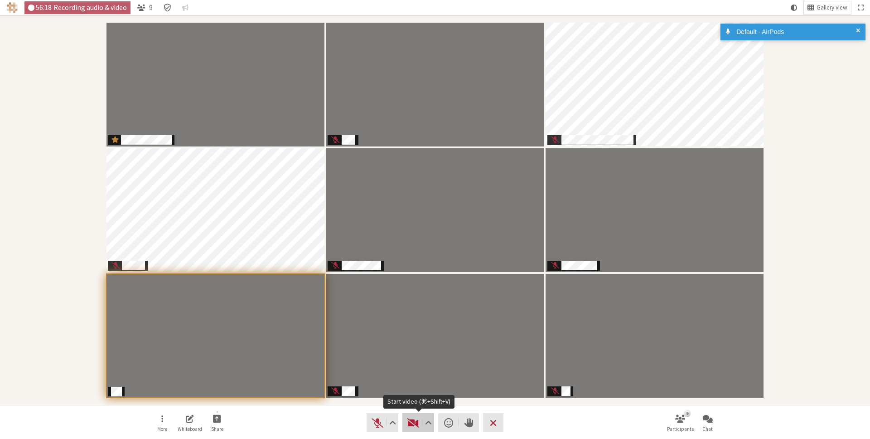
click at [412, 419] on span "Start video (⌘+Shift+V)" at bounding box center [413, 422] width 13 height 13
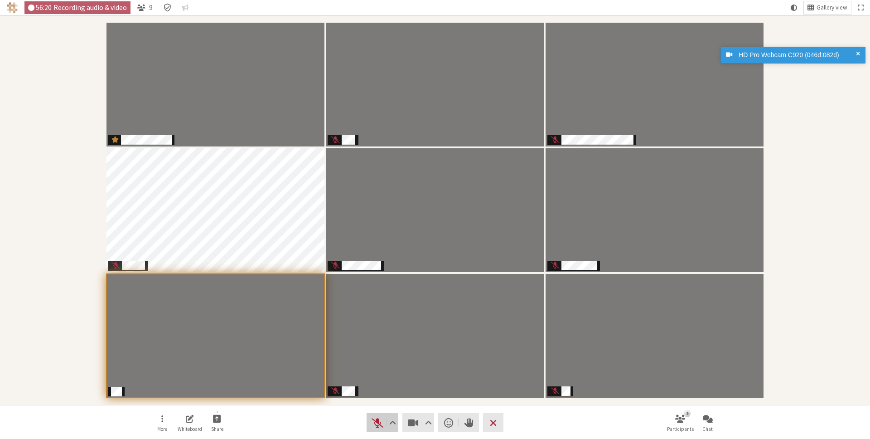
click at [373, 422] on span "Unmute (⌘+Shift+A)" at bounding box center [377, 422] width 13 height 13
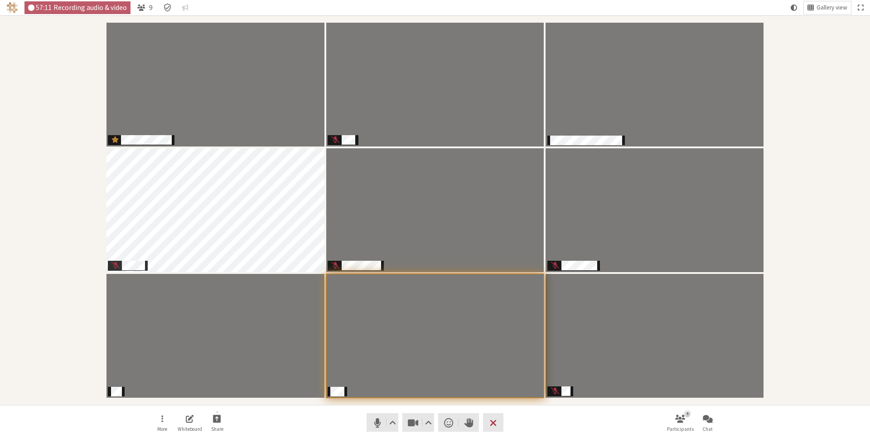
click at [348, 405] on nav "More Whiteboard Share Audio Video Send a reaction Raise hand Leave 9 Participan…" at bounding box center [435, 422] width 571 height 34
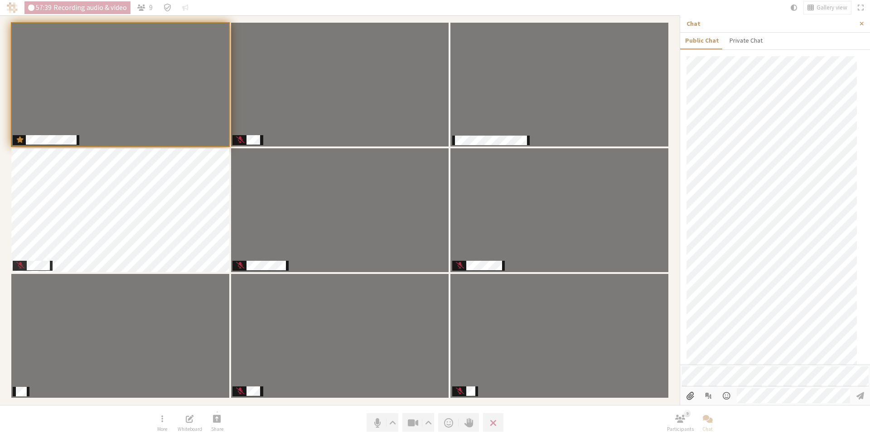
scroll to position [500, 0]
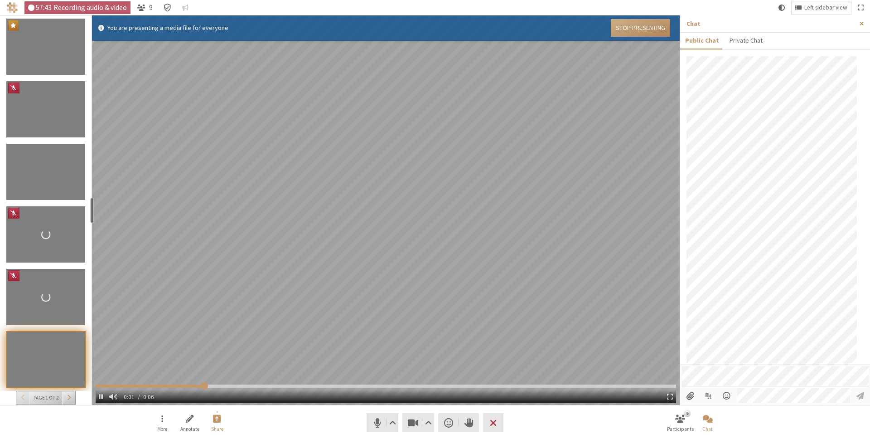
click at [862, 23] on span "Close sidebar" at bounding box center [862, 23] width 4 height 7
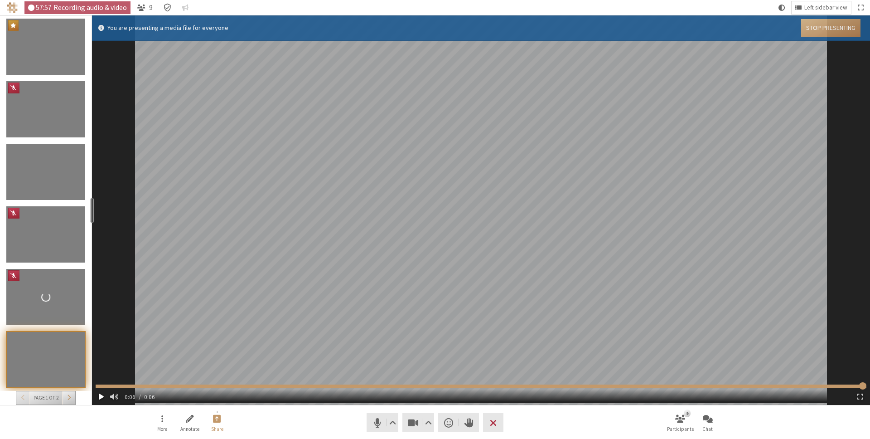
click at [100, 395] on span "Media file" at bounding box center [101, 396] width 5 height 7
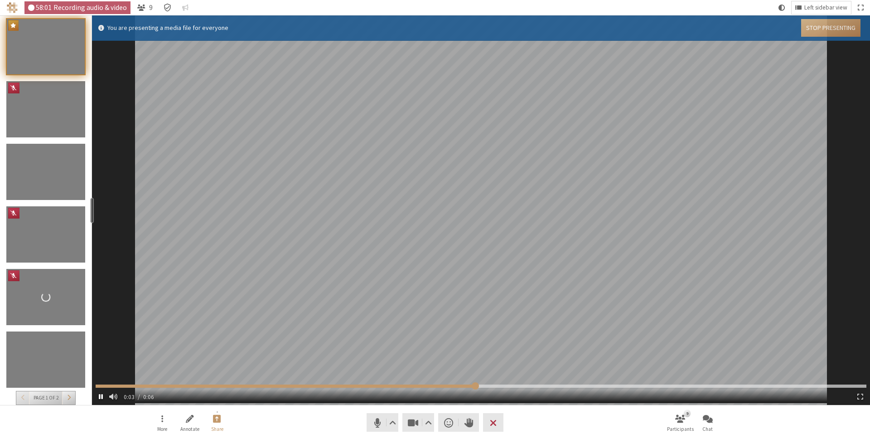
click at [100, 395] on span "Media file" at bounding box center [101, 396] width 4 height 7
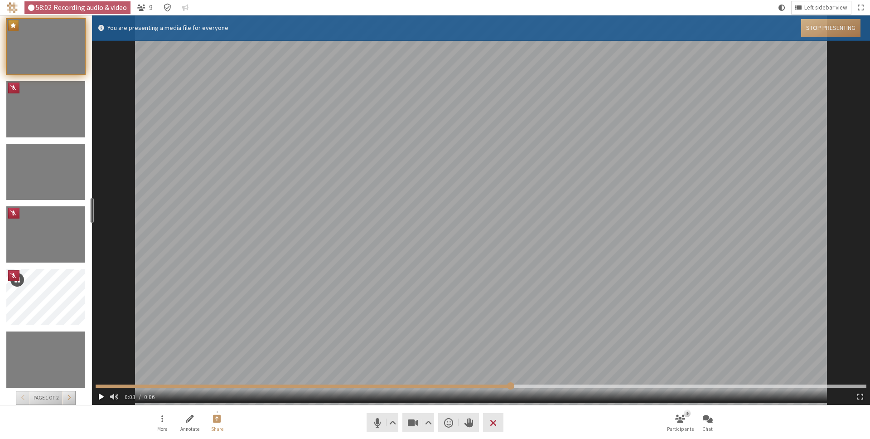
click at [100, 398] on span "Media file" at bounding box center [101, 396] width 5 height 7
click at [100, 398] on span "Media file" at bounding box center [101, 396] width 4 height 7
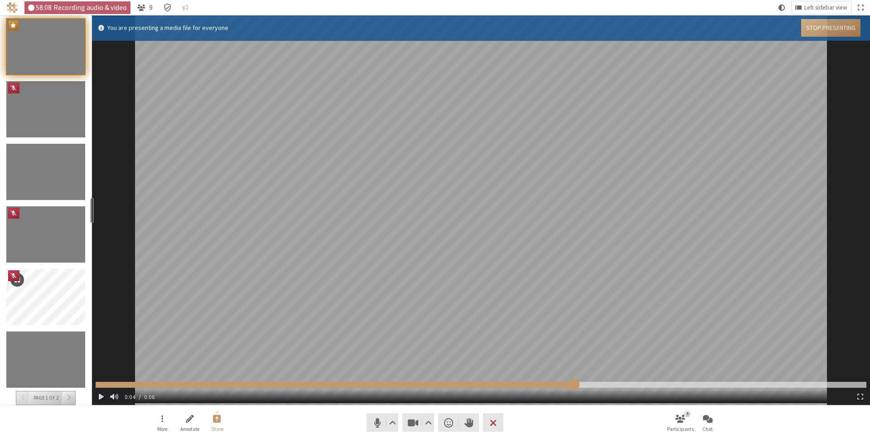
drag, startPoint x: 587, startPoint y: 384, endPoint x: 574, endPoint y: 385, distance: 12.7
click at [574, 385] on input "Media file" at bounding box center [481, 385] width 771 height 6
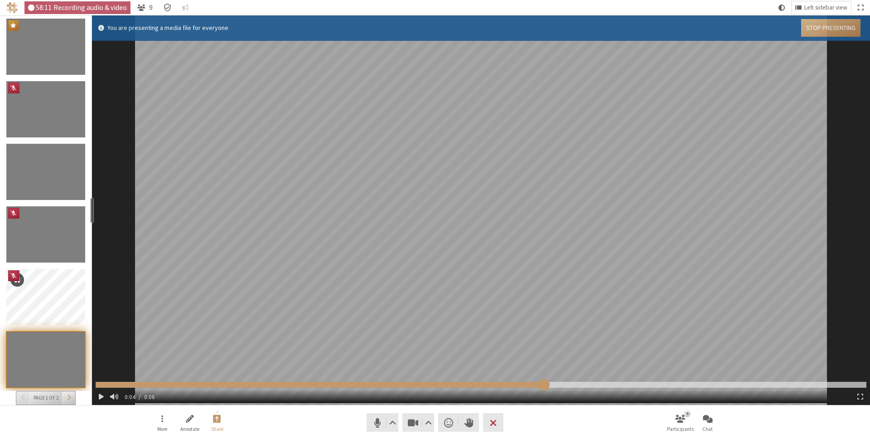
type input "4.07095402607577"
click at [544, 384] on input "Media file" at bounding box center [481, 385] width 771 height 6
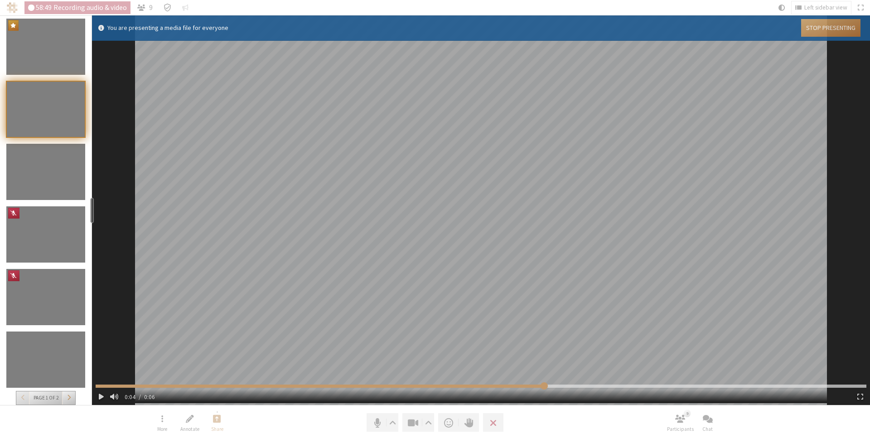
click at [833, 28] on button "Stop Presenting" at bounding box center [830, 28] width 59 height 18
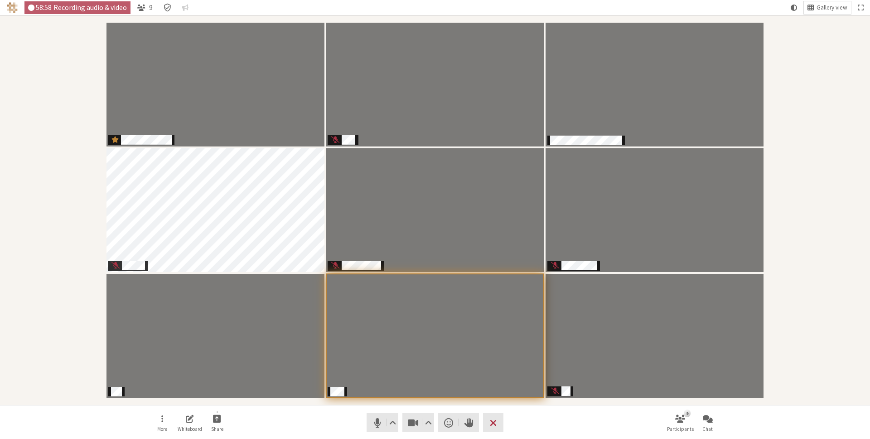
click at [86, 37] on div "Participants" at bounding box center [435, 210] width 858 height 377
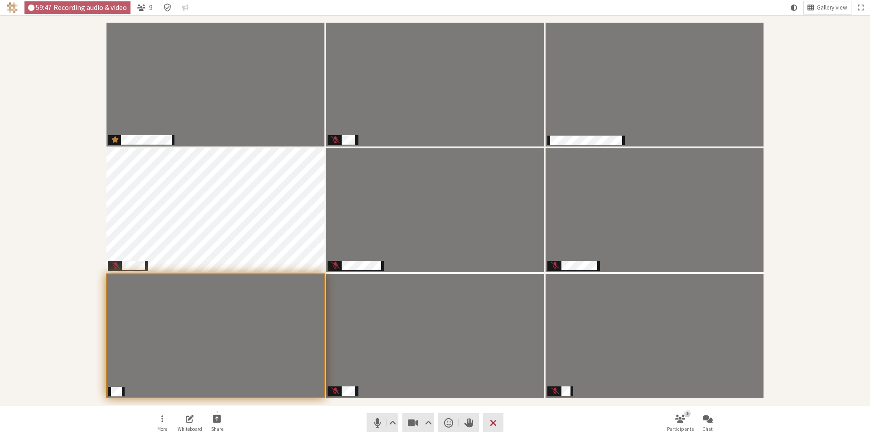
click at [266, 422] on nav "More Whiteboard Share Audio Video Send a reaction Raise hand Leave 9 Participan…" at bounding box center [435, 422] width 571 height 34
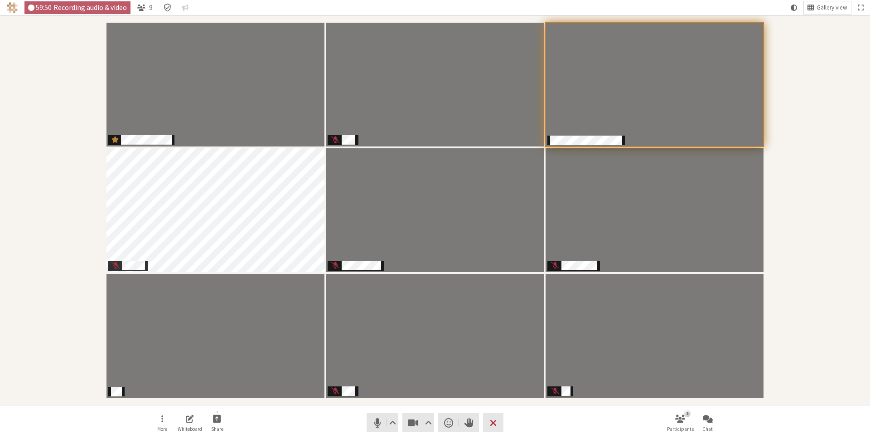
click at [559, 430] on nav "More Whiteboard Share Audio Video Send a reaction Raise hand Leave 9 Participan…" at bounding box center [435, 422] width 571 height 34
click at [430, 417] on span "Video setting" at bounding box center [428, 422] width 7 height 13
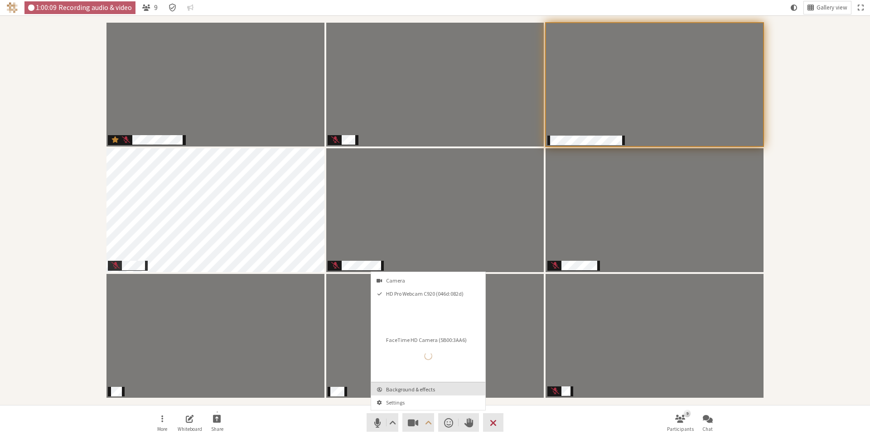
click at [430, 384] on button "Background & effects" at bounding box center [428, 388] width 114 height 13
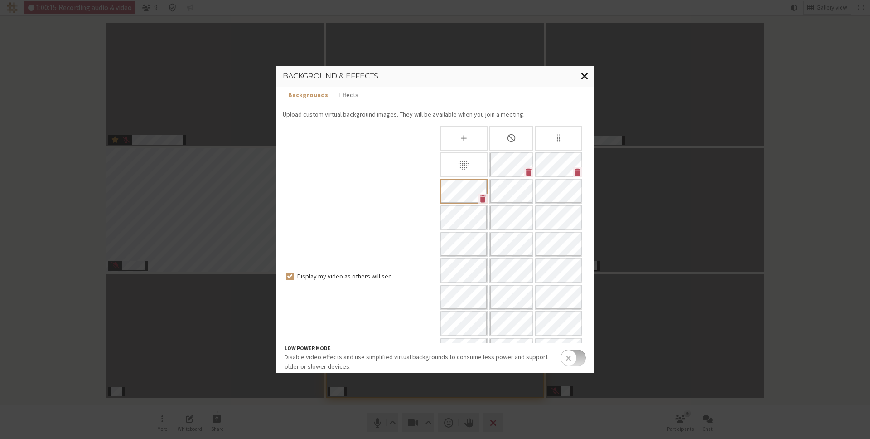
click at [589, 72] on button "Close modal" at bounding box center [585, 76] width 18 height 21
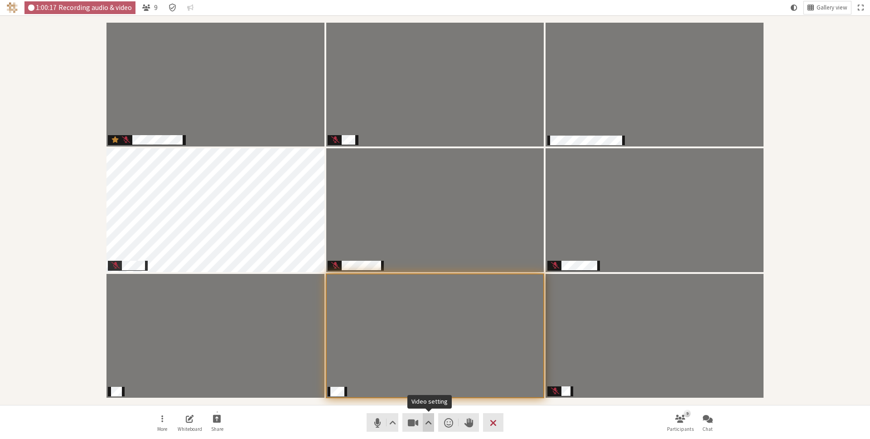
click at [426, 422] on span "Video setting" at bounding box center [428, 422] width 7 height 13
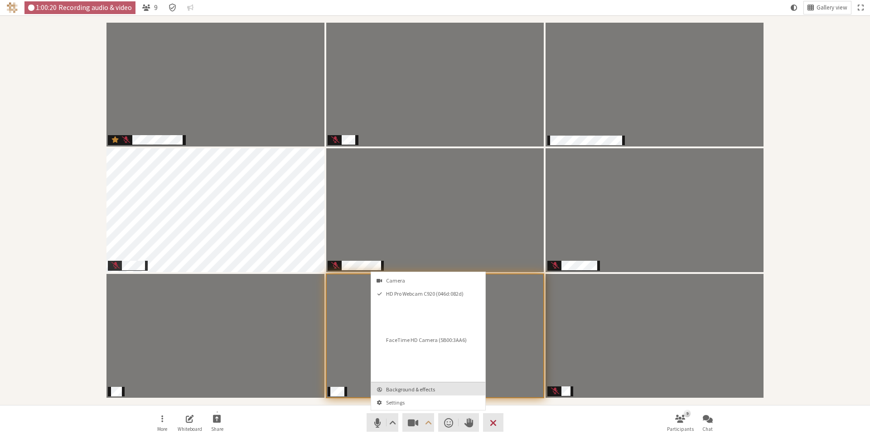
click at [436, 390] on span "Background & effects" at bounding box center [433, 389] width 95 height 6
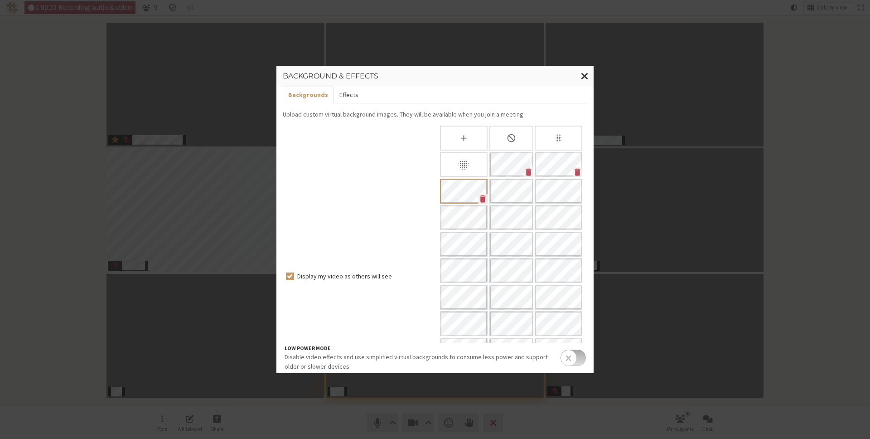
click at [344, 91] on button "Effects" at bounding box center [349, 95] width 30 height 17
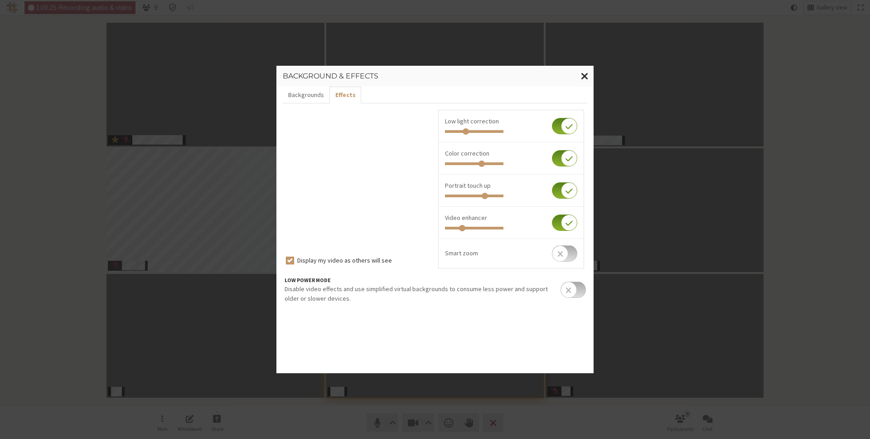
click at [585, 73] on span "Close modal" at bounding box center [585, 75] width 8 height 11
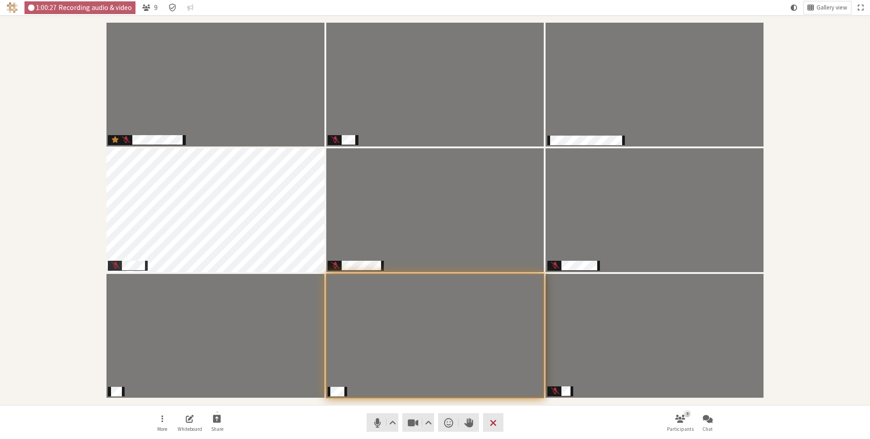
click at [812, 116] on div "Participants" at bounding box center [435, 210] width 858 height 377
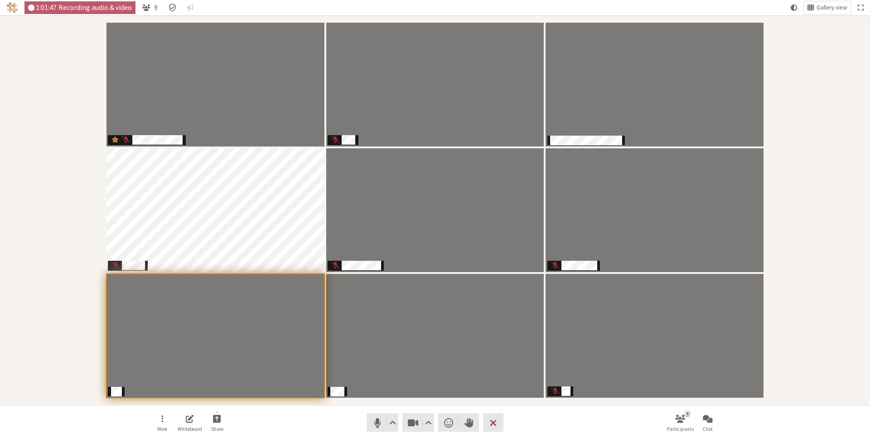
click at [584, 424] on nav "More Whiteboard Share Audio Video Send a reaction Raise hand Leave 9 Participan…" at bounding box center [435, 422] width 571 height 34
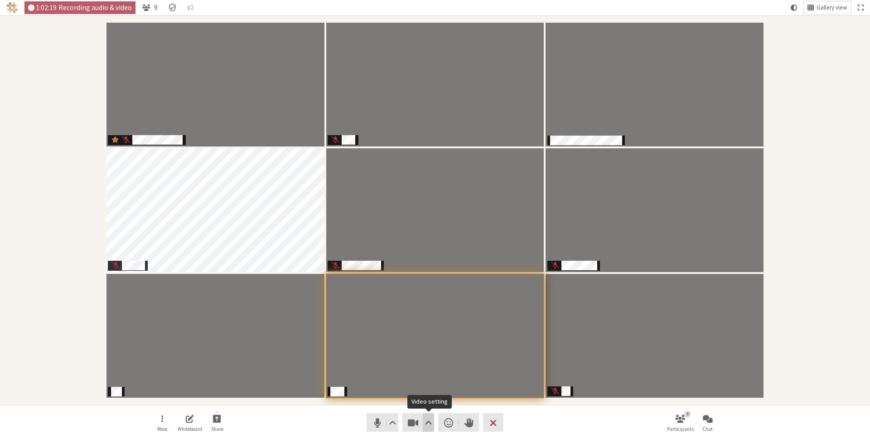
click at [429, 426] on span "Video setting" at bounding box center [428, 422] width 7 height 13
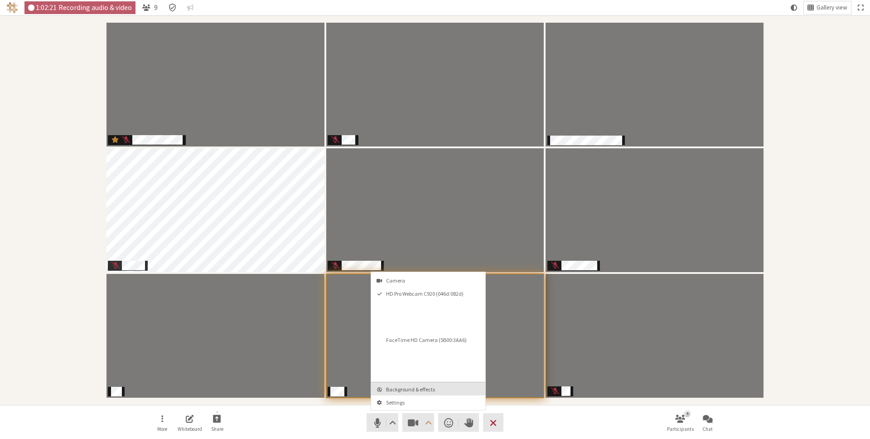
click at [427, 393] on button "Background & effects" at bounding box center [428, 388] width 114 height 13
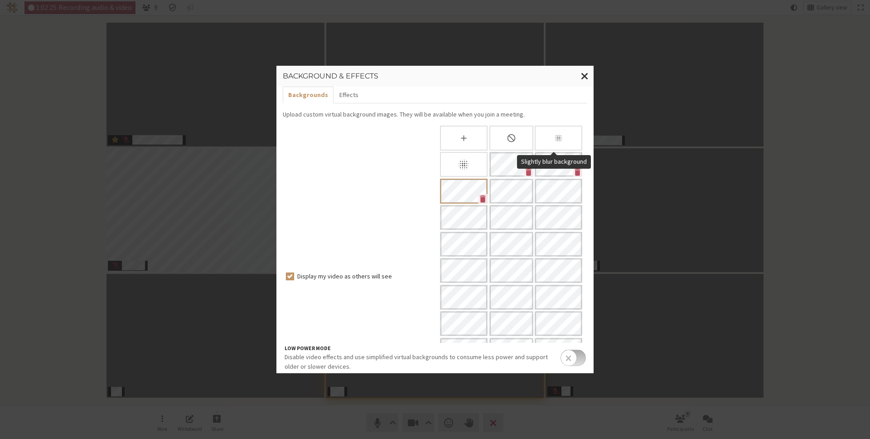
click at [547, 143] on div "Slightly blur background" at bounding box center [559, 138] width 48 height 25
click at [582, 72] on span "Close modal" at bounding box center [585, 75] width 8 height 11
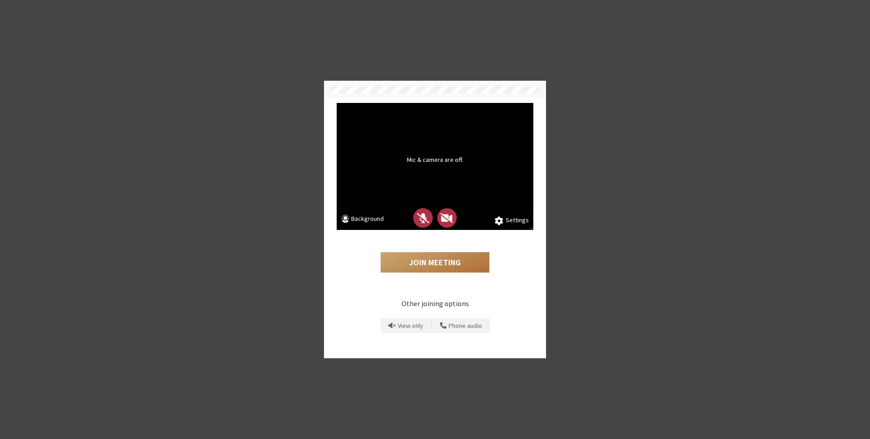
click at [439, 262] on button "Join Meeting" at bounding box center [435, 262] width 109 height 21
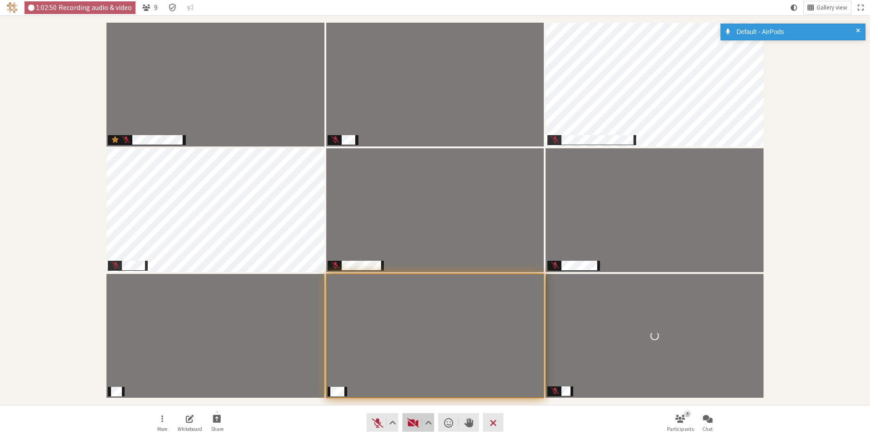
click at [416, 424] on span "Start video (⌘+Shift+V)" at bounding box center [413, 422] width 13 height 13
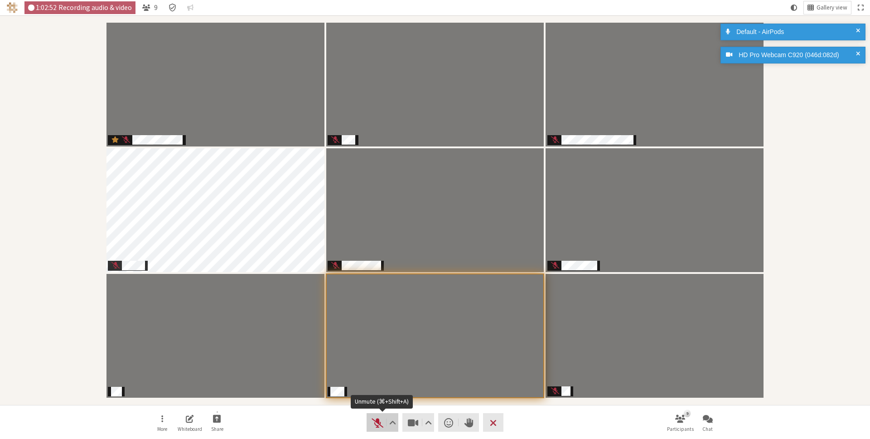
click at [377, 421] on span "Unmute (⌘+Shift+A)" at bounding box center [377, 422] width 13 height 13
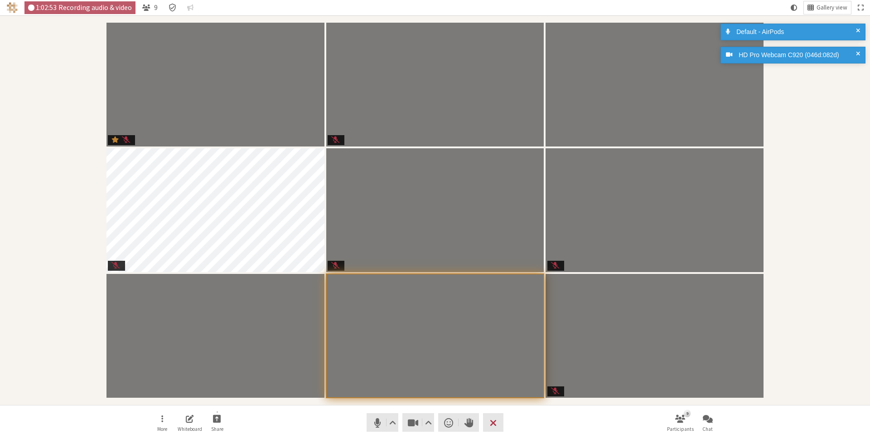
click at [323, 422] on nav "More Whiteboard Share Audio Video Send a reaction Raise hand Leave 9 Participan…" at bounding box center [435, 422] width 571 height 34
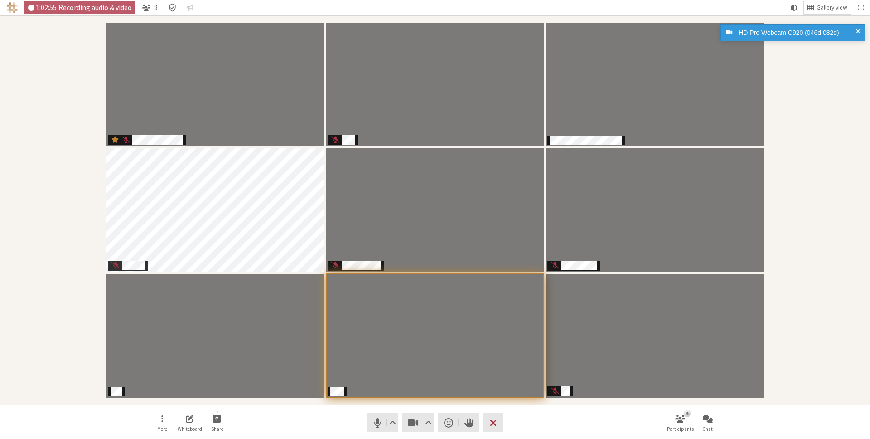
click at [323, 422] on nav "More Whiteboard Share Audio Video Send a reaction Raise hand Leave 9 Participan…" at bounding box center [435, 422] width 571 height 34
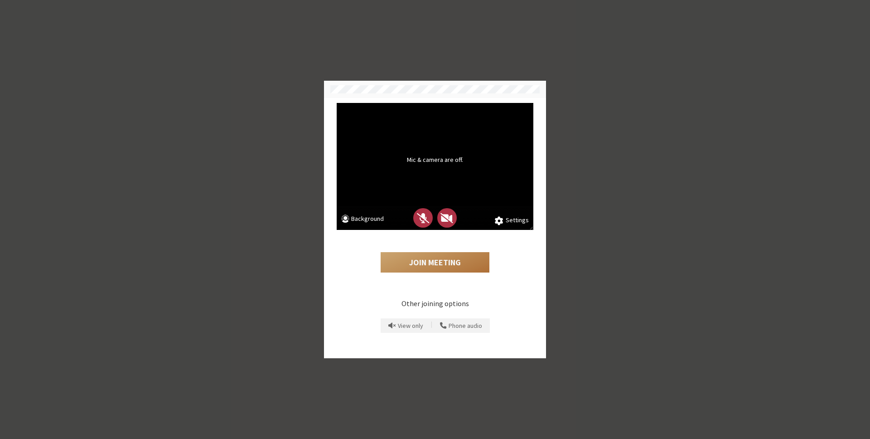
click at [437, 264] on button "Join Meeting" at bounding box center [435, 262] width 109 height 21
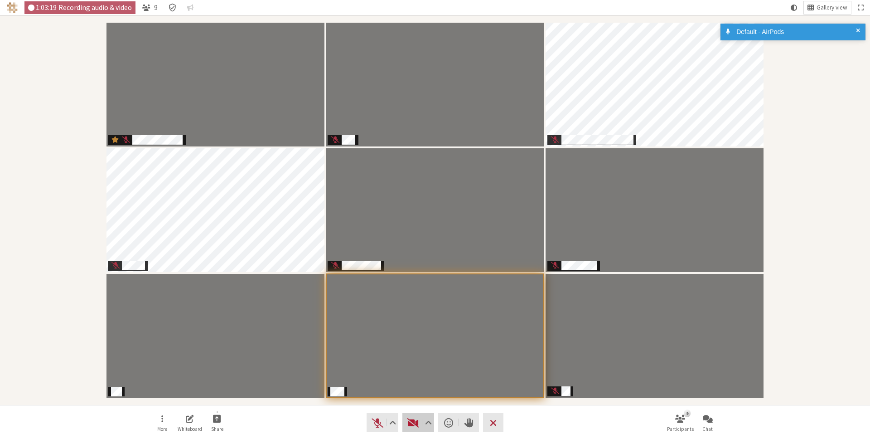
click at [413, 419] on span "Start video (⌘+Shift+V)" at bounding box center [413, 422] width 13 height 13
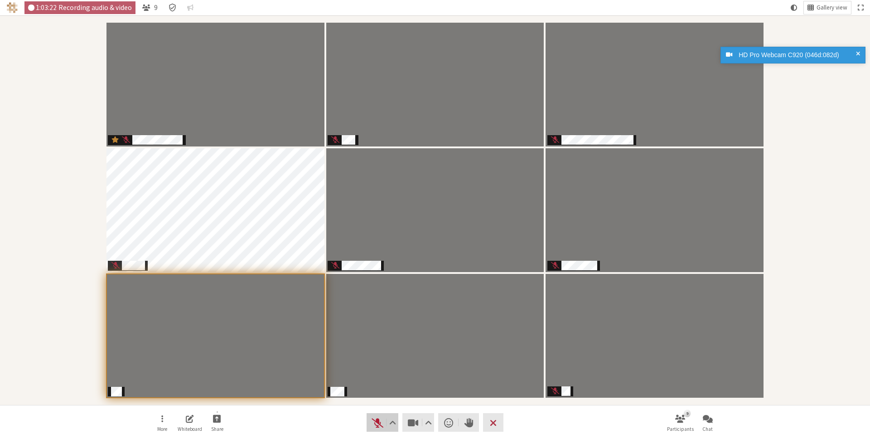
click at [378, 418] on span "Unmute (⌘+Shift+A)" at bounding box center [377, 422] width 13 height 13
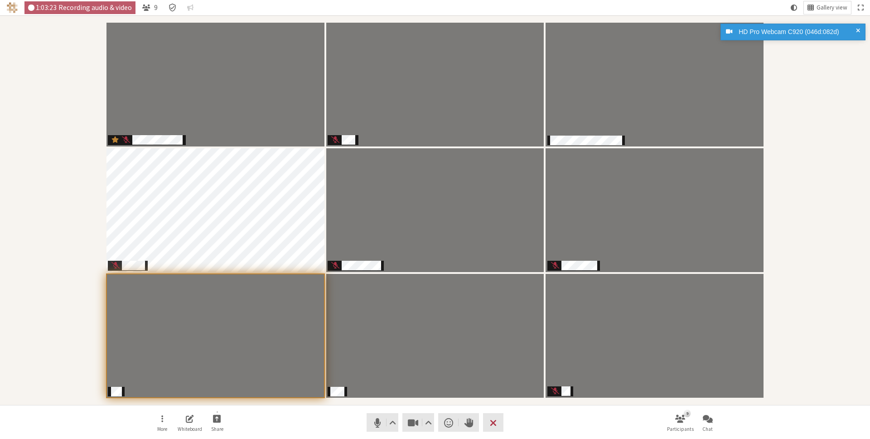
click at [313, 415] on nav "More Whiteboard Share Audio Video Send a reaction Raise hand Leave 9 Participan…" at bounding box center [435, 422] width 571 height 34
click at [860, 29] on span at bounding box center [858, 32] width 4 height 10
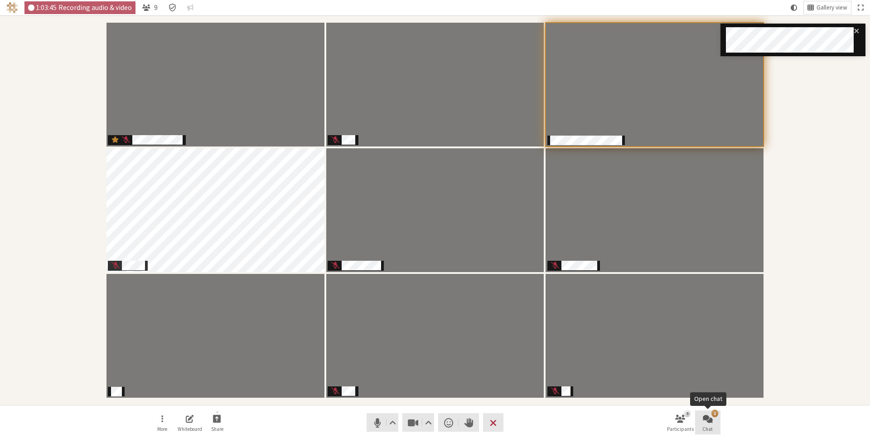
click at [715, 424] on button "1 Chat" at bounding box center [707, 422] width 25 height 24
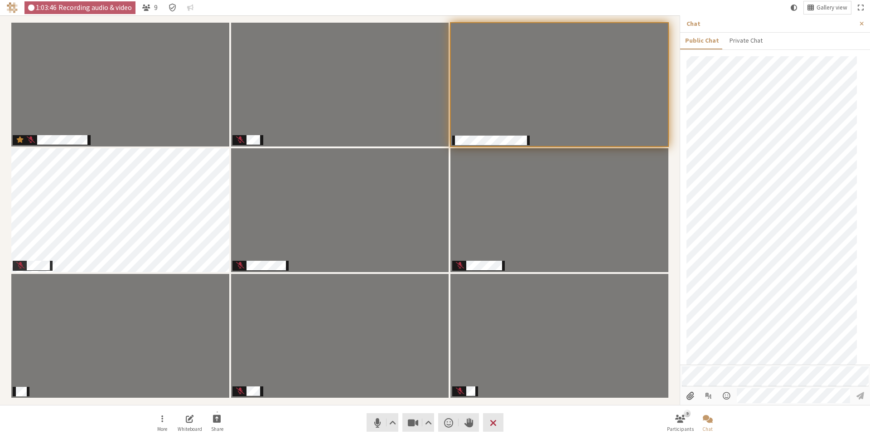
scroll to position [543, 0]
click at [237, 388] on div "Participants" at bounding box center [243, 386] width 17 height 17
click at [242, 417] on nav "More Whiteboard Share Audio Video Send a reaction Raise hand Leave 9 Participan…" at bounding box center [435, 422] width 571 height 34
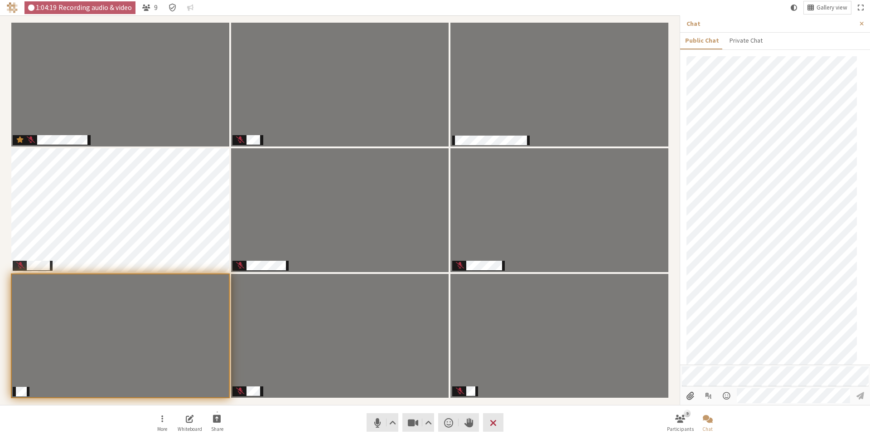
click at [240, 420] on nav "More Whiteboard Share Audio Video Send a reaction Raise hand Leave 9 Participan…" at bounding box center [435, 422] width 571 height 34
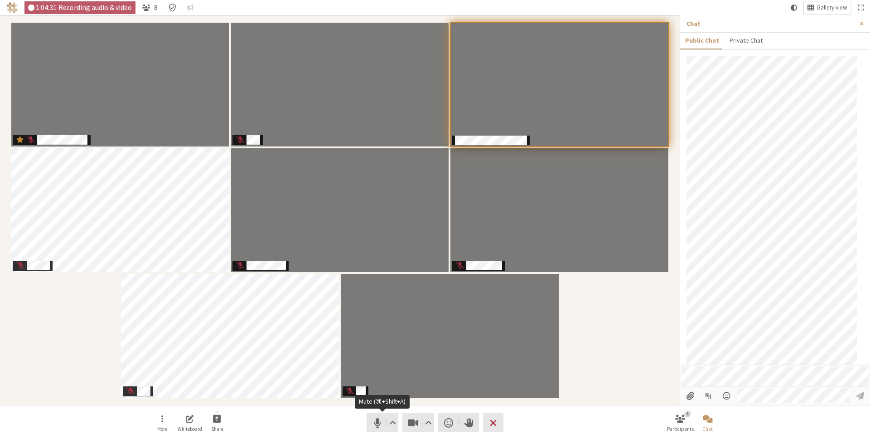
scroll to position [587, 0]
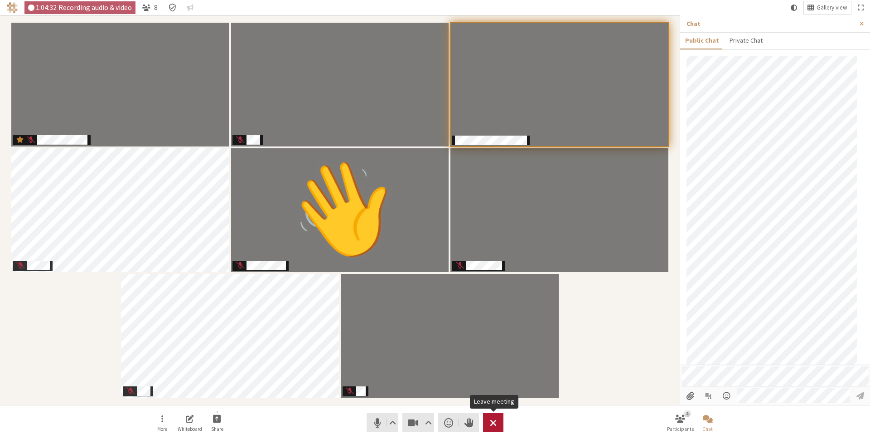
click at [495, 422] on span "Leave meeting" at bounding box center [493, 422] width 7 height 13
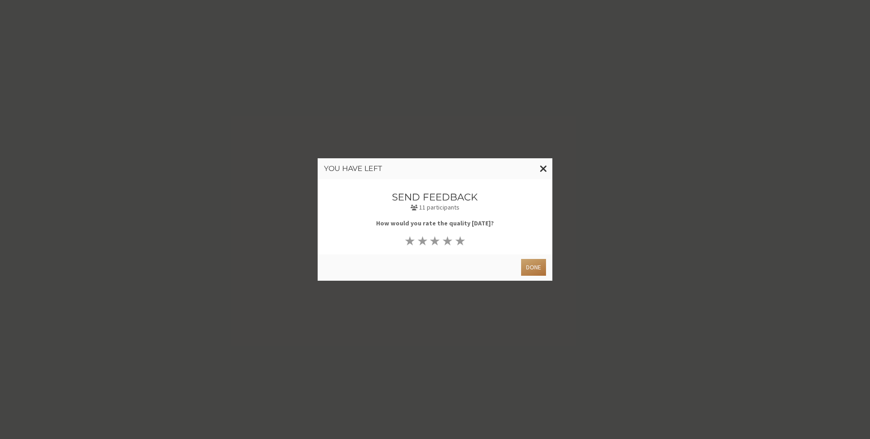
click at [534, 271] on button "Done" at bounding box center [533, 267] width 25 height 17
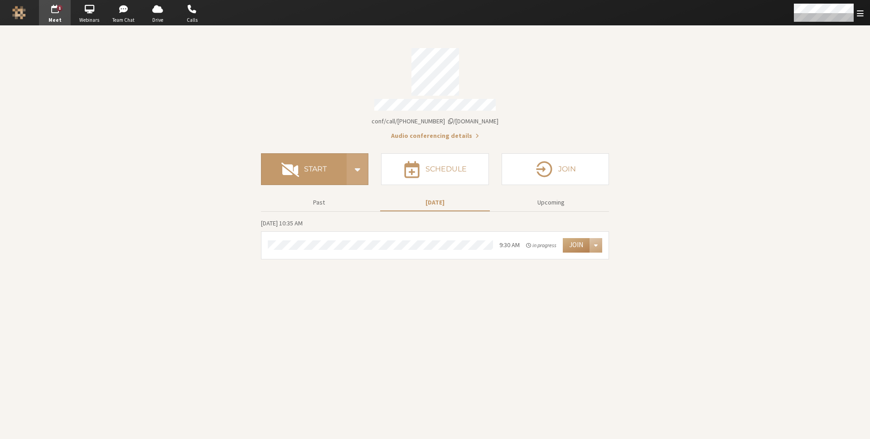
click at [363, 170] on span "Start conference options" at bounding box center [358, 169] width 12 height 19
click at [355, 244] on input "Join with video on" at bounding box center [357, 244] width 8 height 9
checkbox input "true"
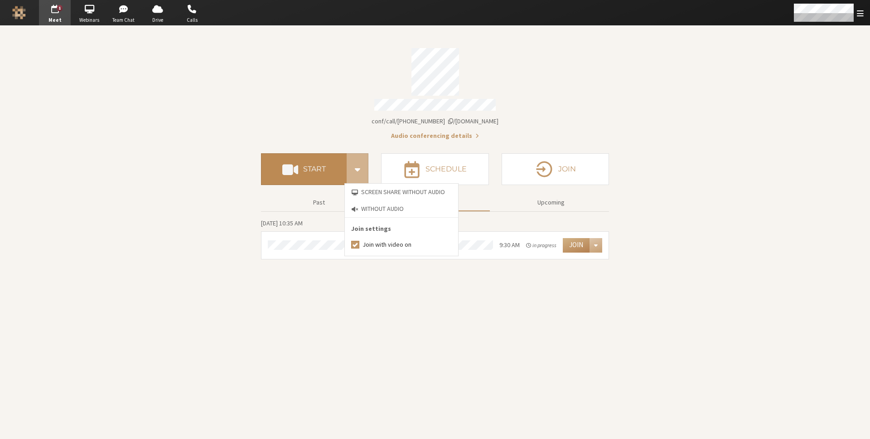
click at [293, 168] on span at bounding box center [290, 169] width 16 height 16
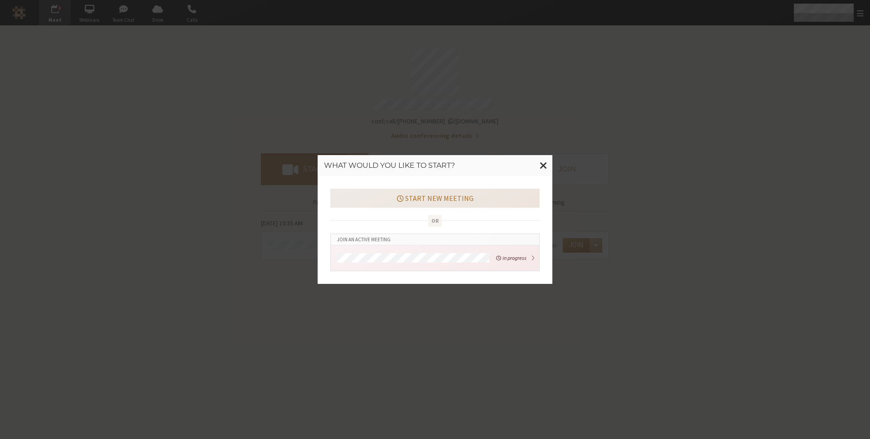
click at [365, 200] on button "Start new meeting" at bounding box center [434, 198] width 209 height 19
